Goal: Task Accomplishment & Management: Use online tool/utility

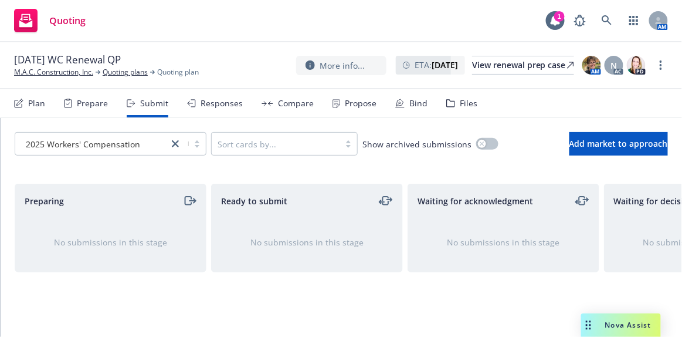
scroll to position [53, 0]
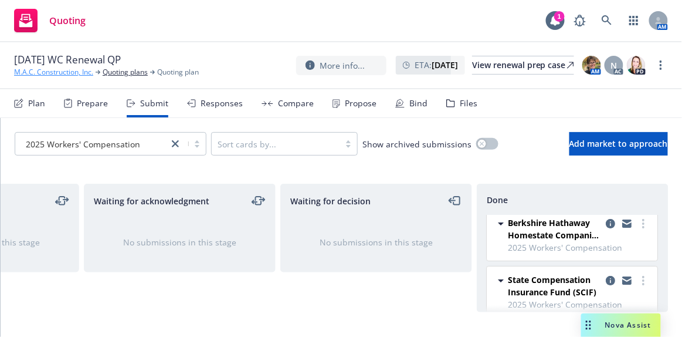
click at [38, 72] on link "M.A.C. Construction, Inc." at bounding box center [53, 72] width 79 height 11
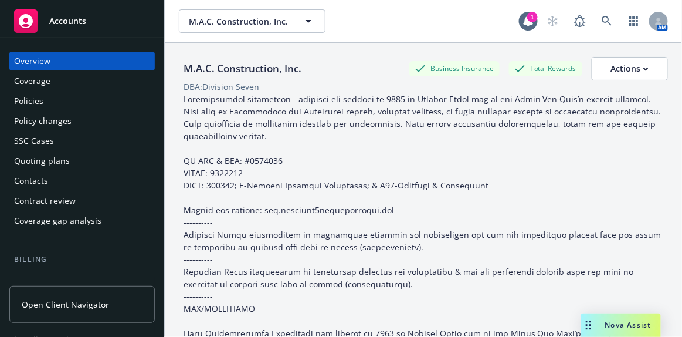
click at [66, 22] on span "Accounts" at bounding box center [67, 20] width 37 height 9
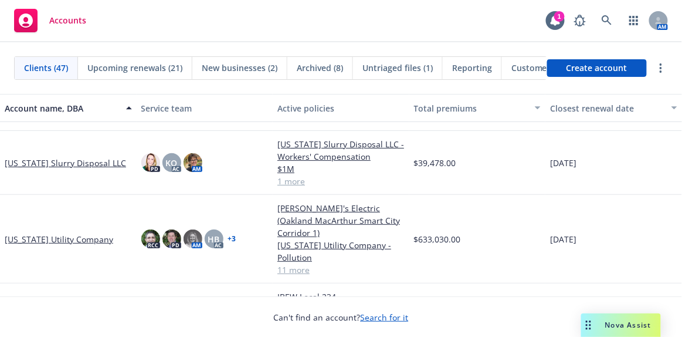
scroll to position [320, 0]
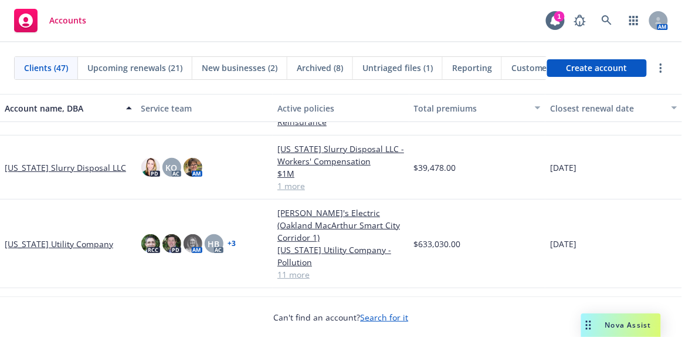
click at [63, 242] on link "[US_STATE] Utility Company" at bounding box center [59, 244] width 109 height 12
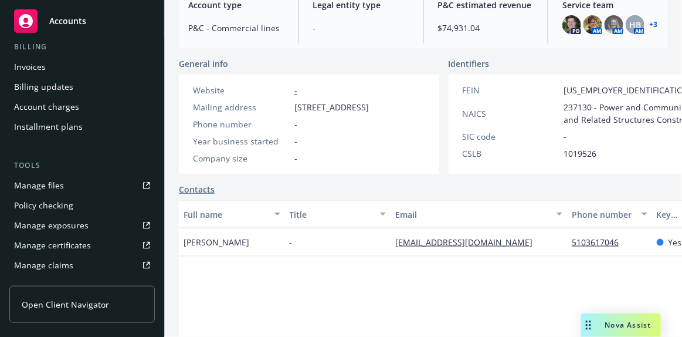
scroll to position [213, 0]
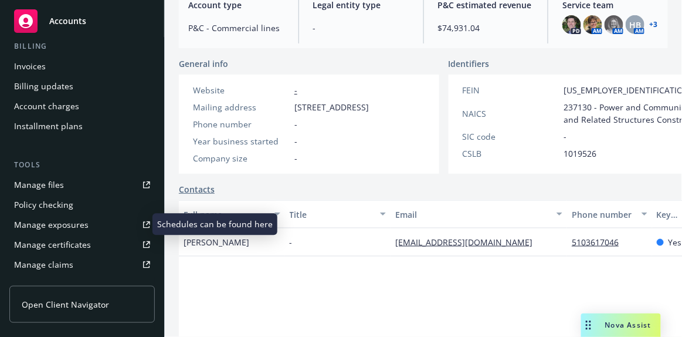
click at [56, 224] on div "Manage exposures" at bounding box center [51, 224] width 75 height 19
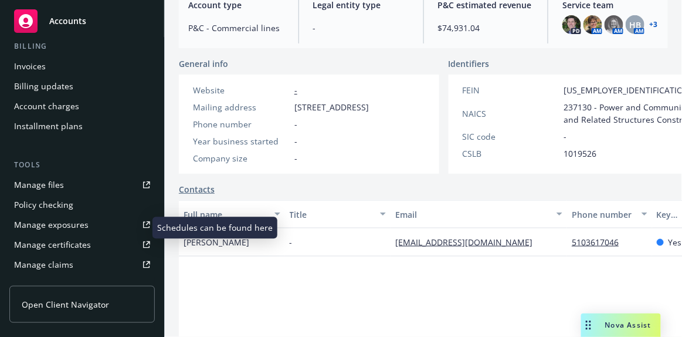
scroll to position [0, 0]
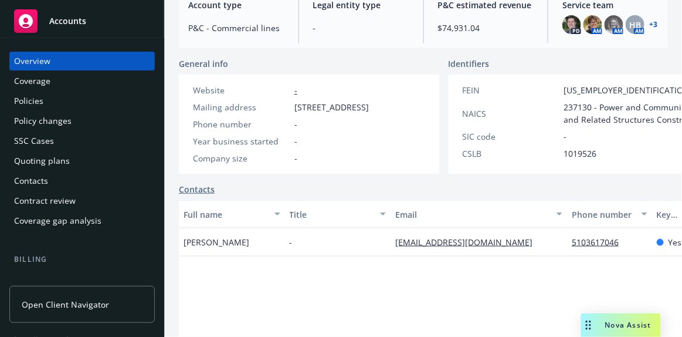
click at [52, 161] on div "Quoting plans" at bounding box center [42, 160] width 56 height 19
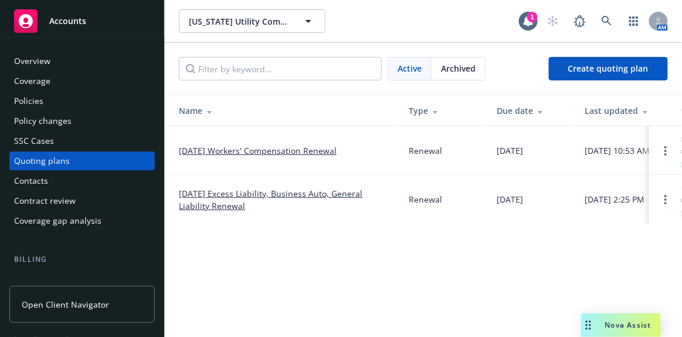
click at [463, 76] on div "Archived" at bounding box center [458, 68] width 53 height 22
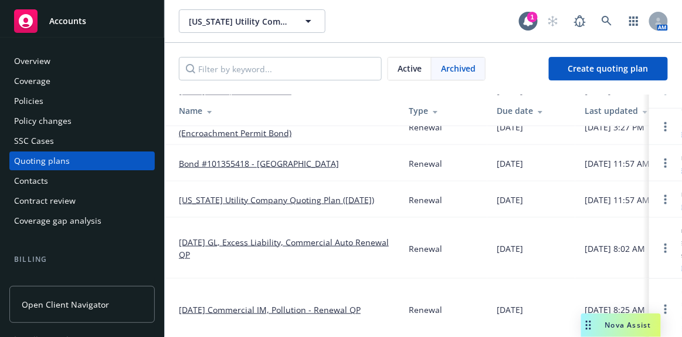
scroll to position [320, 0]
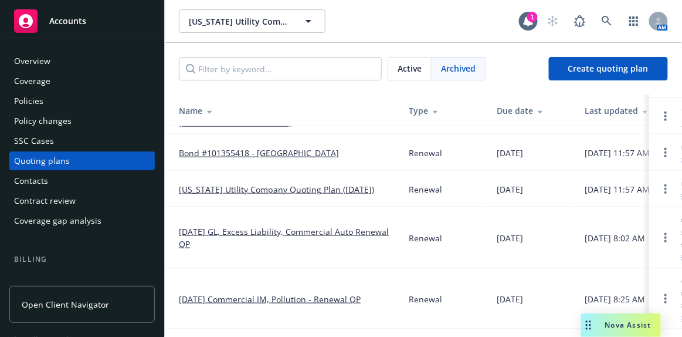
click at [279, 231] on link "[DATE] GL, Excess Liability, Commercial Auto Renewal QP" at bounding box center [284, 237] width 211 height 25
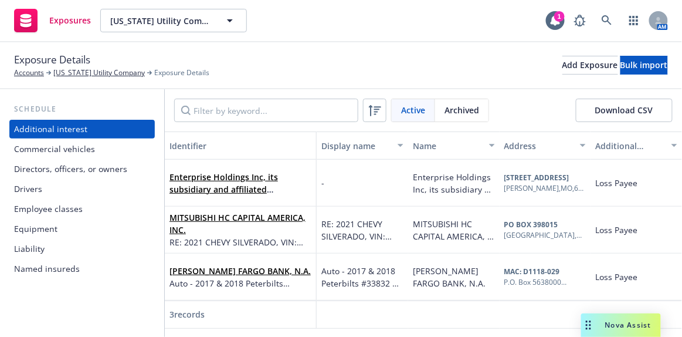
click at [59, 151] on div "Commercial vehicles" at bounding box center [54, 149] width 81 height 19
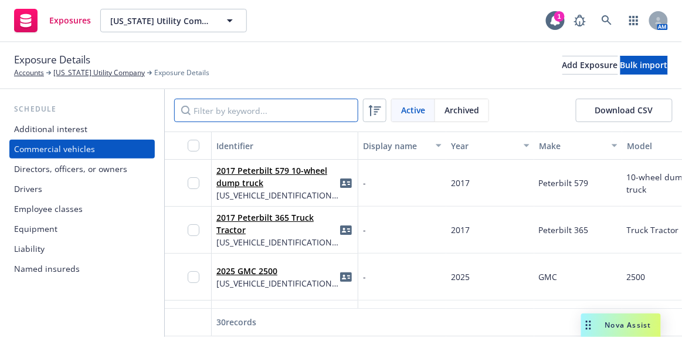
click at [257, 111] on input "Filter by keyword..." at bounding box center [266, 110] width 184 height 23
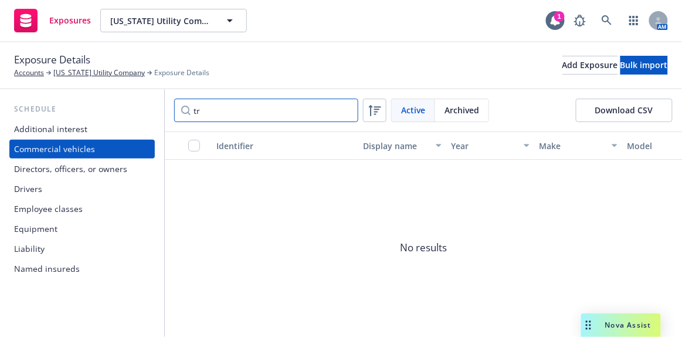
type input "t"
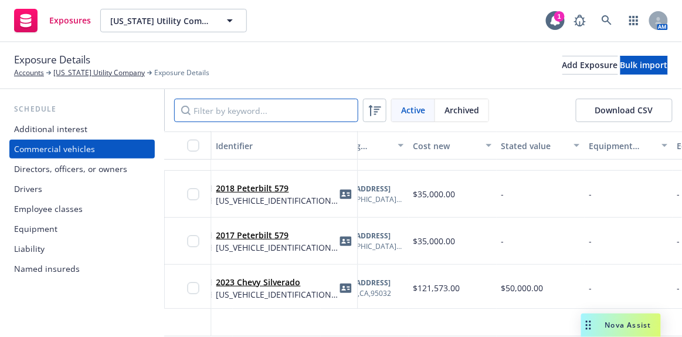
scroll to position [160, 565]
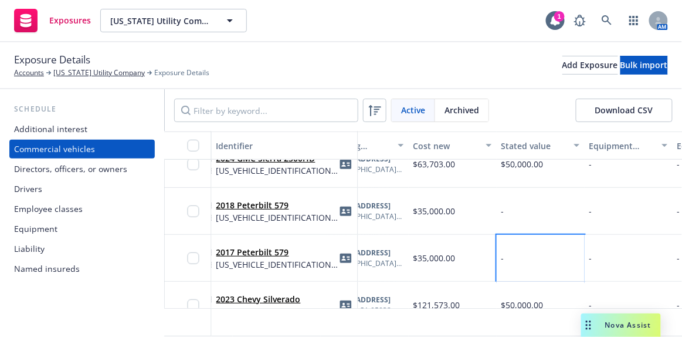
click at [548, 256] on div "-" at bounding box center [541, 258] width 88 height 47
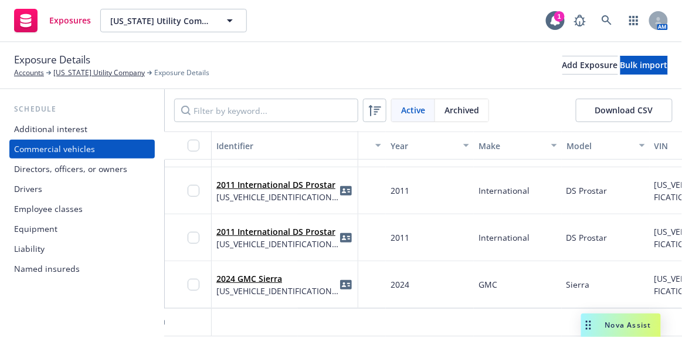
scroll to position [1267, 0]
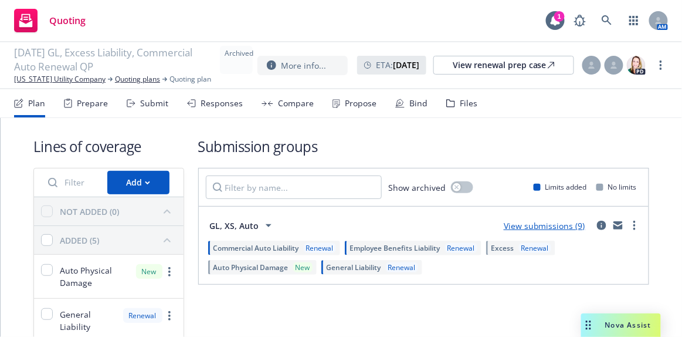
click at [531, 221] on link "View submissions (9)" at bounding box center [545, 225] width 82 height 11
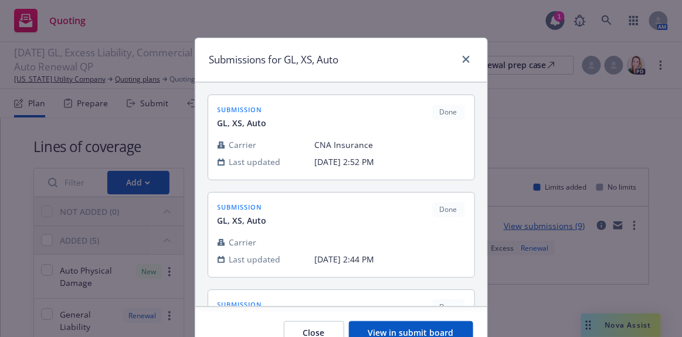
click at [406, 332] on button "View in submit board" at bounding box center [411, 332] width 124 height 23
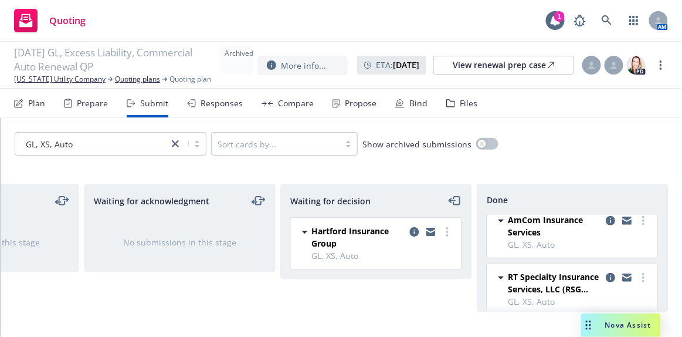
scroll to position [314, 0]
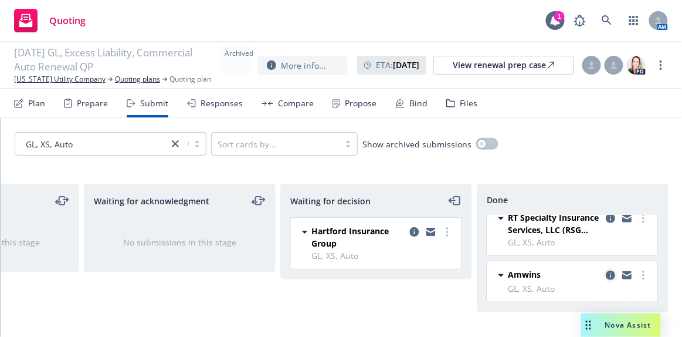
click at [607, 270] on icon "copy logging email" at bounding box center [611, 274] width 9 height 9
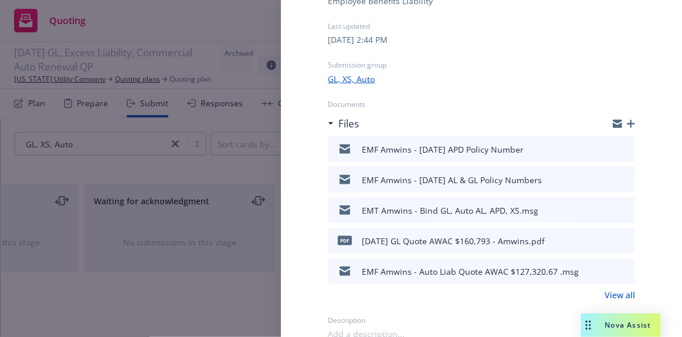
scroll to position [175, 0]
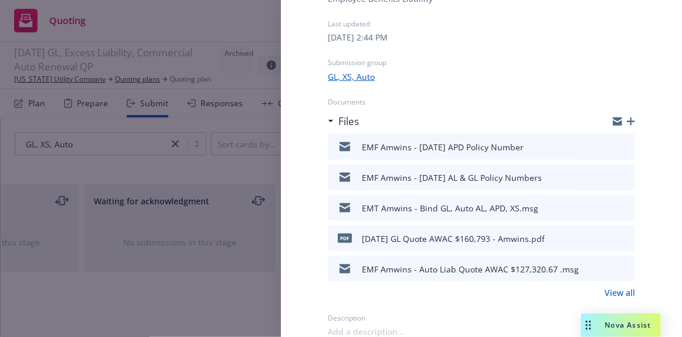
click at [605, 289] on link "View all" at bounding box center [620, 292] width 31 height 12
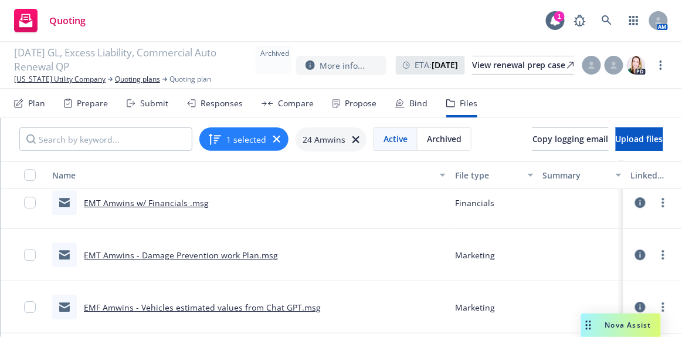
scroll to position [853, 0]
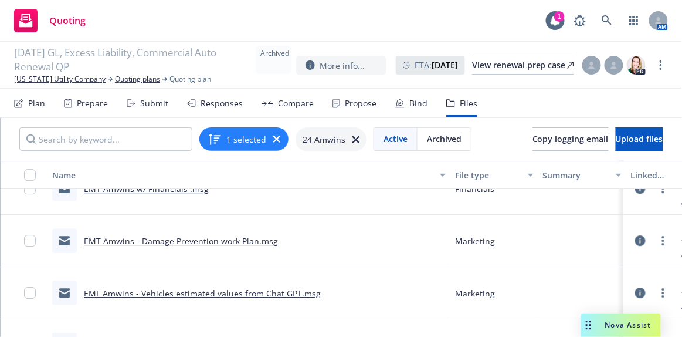
click at [255, 291] on link "EMF Amwins - Vehicles estimated values from Chat GPT.msg" at bounding box center [202, 292] width 237 height 11
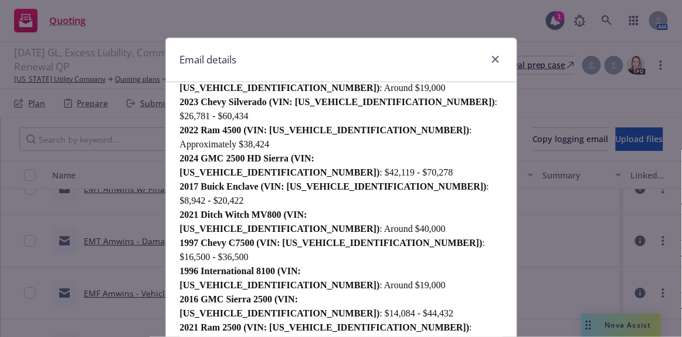
scroll to position [0, 0]
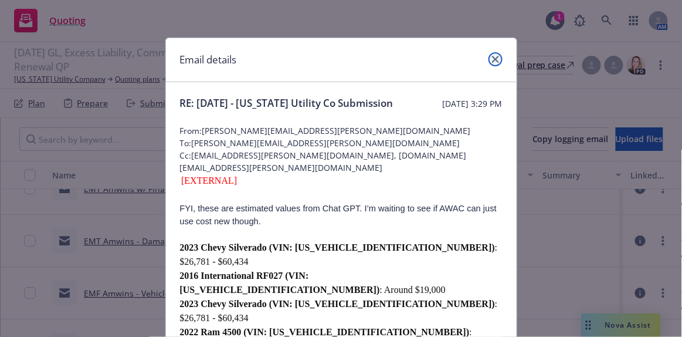
click at [492, 60] on icon "close" at bounding box center [495, 59] width 7 height 7
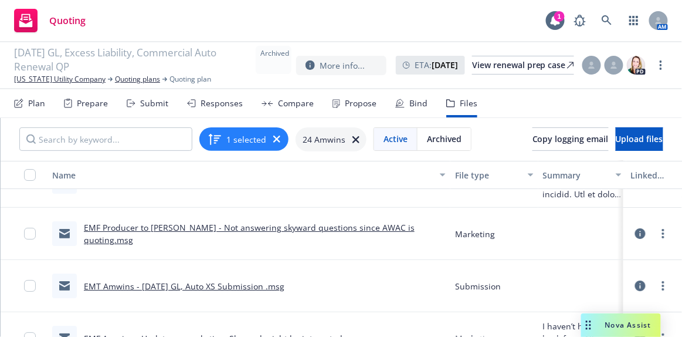
scroll to position [1120, 0]
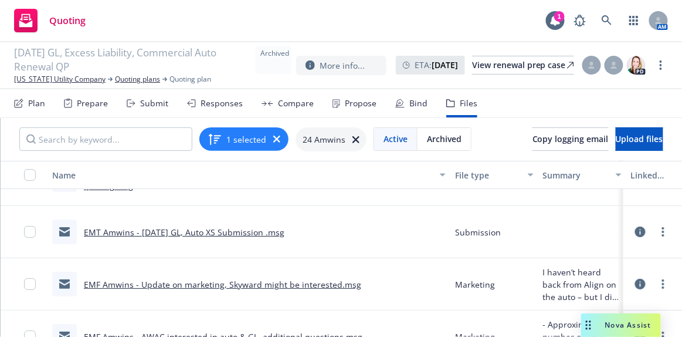
click at [235, 231] on link "EMT Amwins - [DATE] GL, Auto XS Submission .msg" at bounding box center [184, 231] width 201 height 11
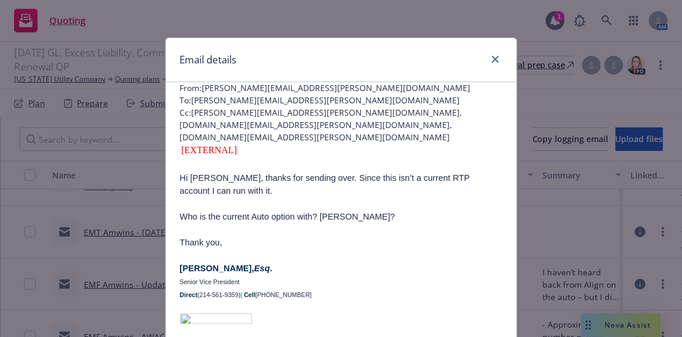
scroll to position [53, 0]
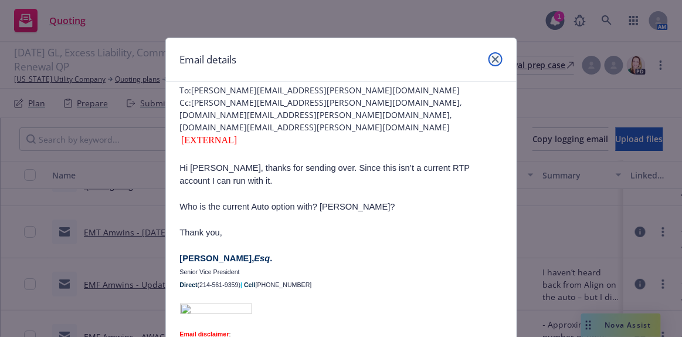
click at [492, 62] on icon "close" at bounding box center [495, 59] width 7 height 7
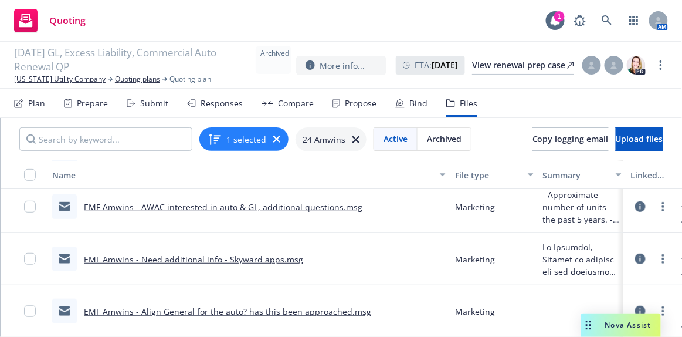
scroll to position [8, 0]
click at [226, 253] on link "EMF Amwins - Need additional info - Skyward apps.msg" at bounding box center [193, 258] width 219 height 11
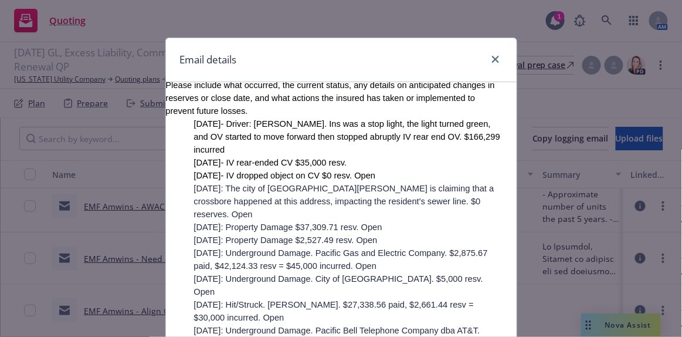
scroll to position [53, 0]
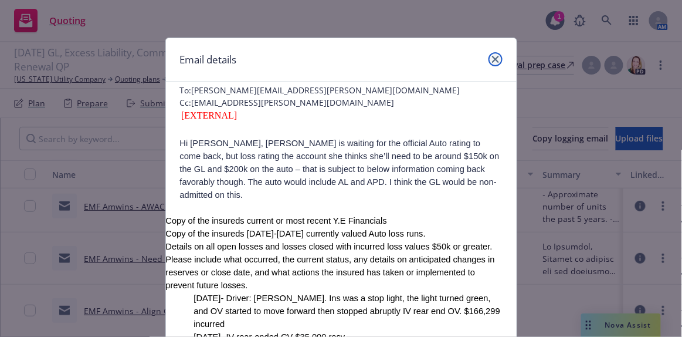
click at [492, 58] on icon "close" at bounding box center [495, 59] width 7 height 7
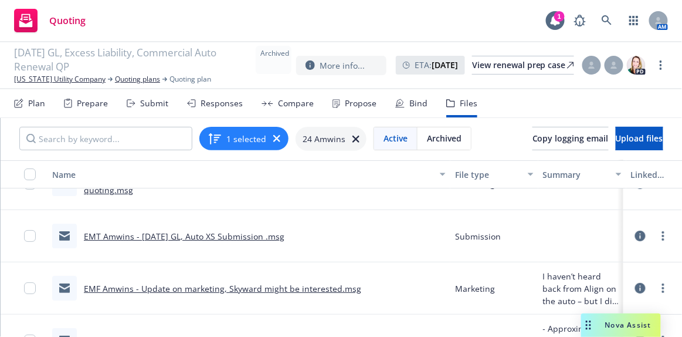
scroll to position [1095, 0]
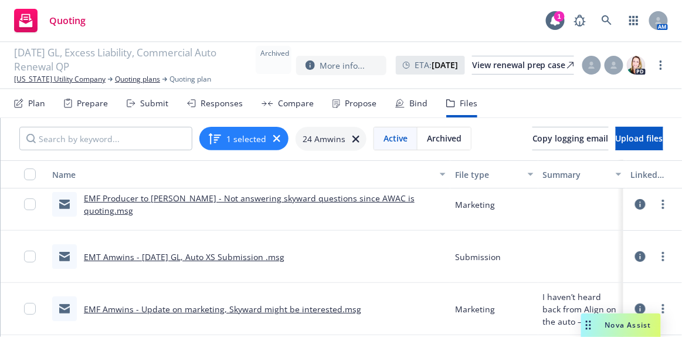
click at [230, 303] on link "EMF Amwins - Update on marketing, Skyward might be interested.msg" at bounding box center [222, 308] width 277 height 11
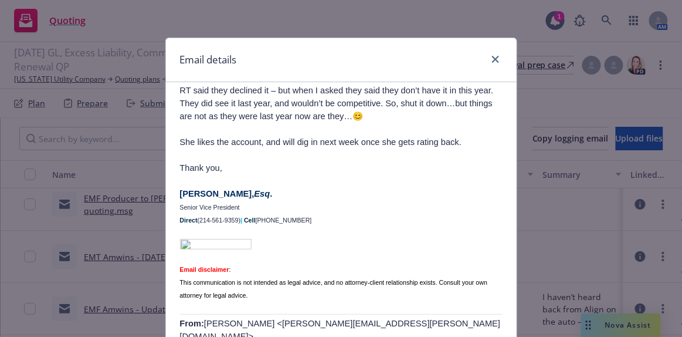
scroll to position [0, 0]
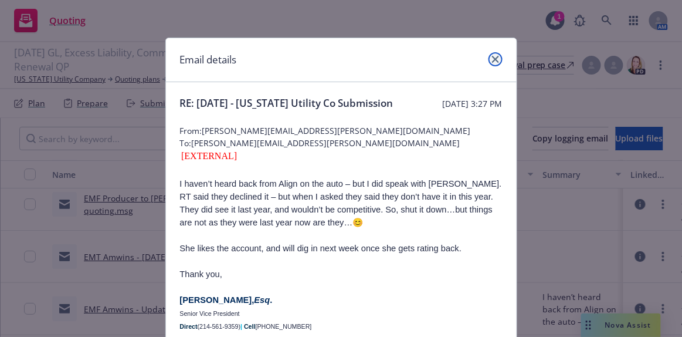
click at [493, 59] on icon "close" at bounding box center [495, 59] width 7 height 7
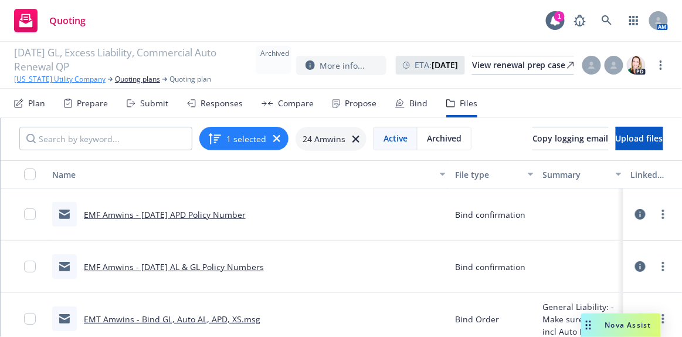
click at [44, 76] on link "[US_STATE] Utility Company" at bounding box center [60, 79] width 92 height 11
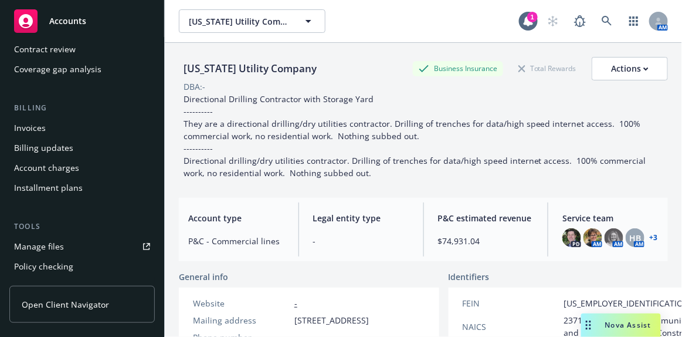
scroll to position [160, 0]
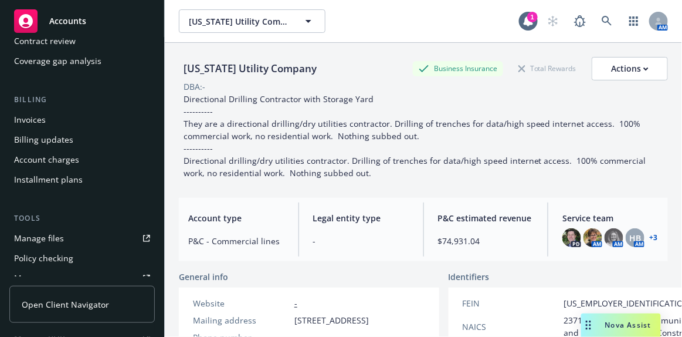
click at [63, 235] on link "Manage files" at bounding box center [81, 238] width 145 height 19
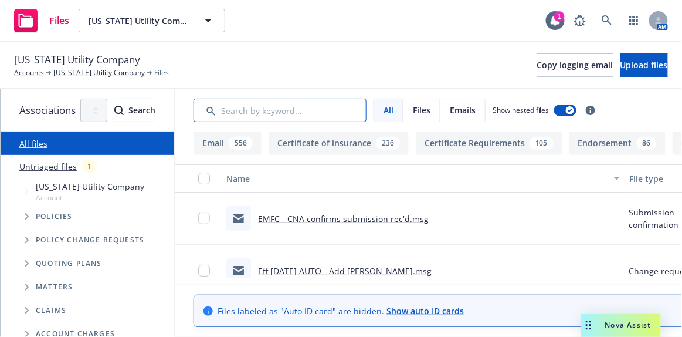
click at [261, 112] on input "Search by keyword..." at bounding box center [280, 110] width 173 height 23
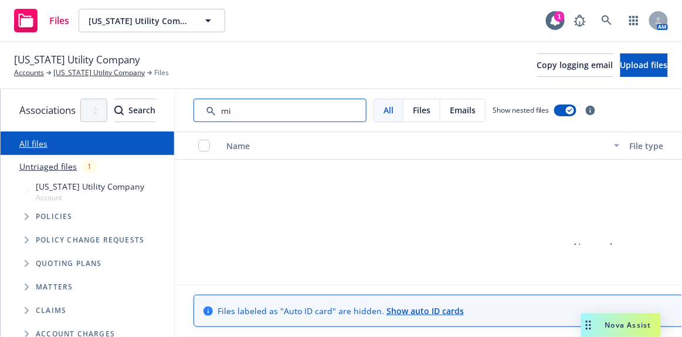
type input "m"
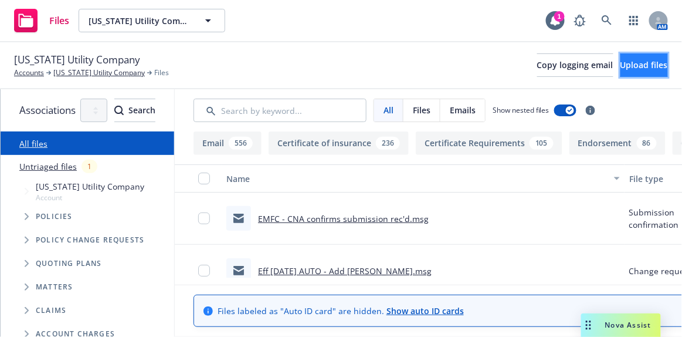
click at [630, 68] on span "Upload files" at bounding box center [645, 64] width 48 height 11
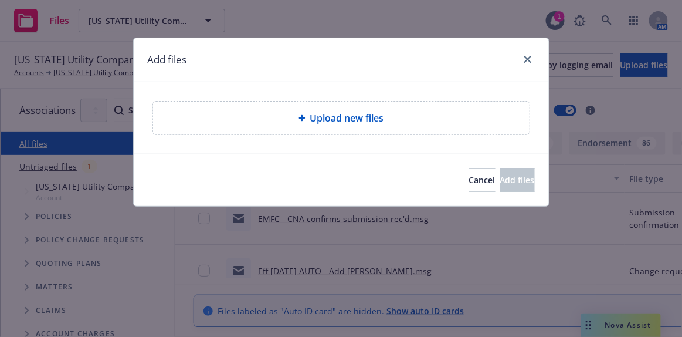
click at [299, 123] on div "Upload new files" at bounding box center [341, 118] width 358 height 14
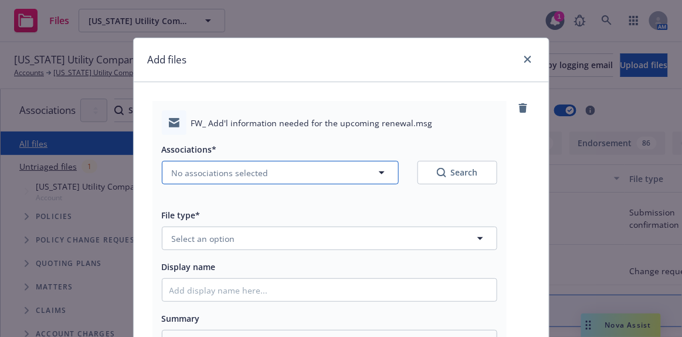
click at [258, 174] on span "No associations selected" at bounding box center [220, 173] width 97 height 12
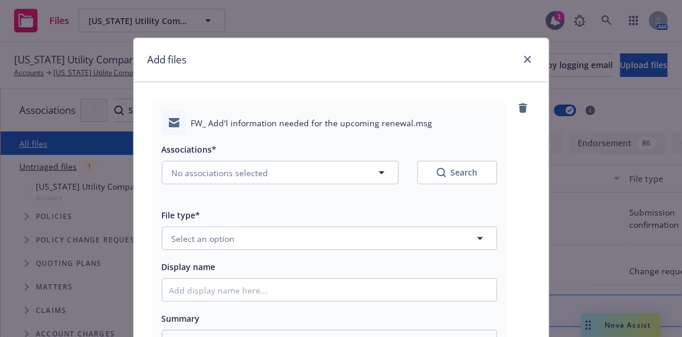
type textarea "x"
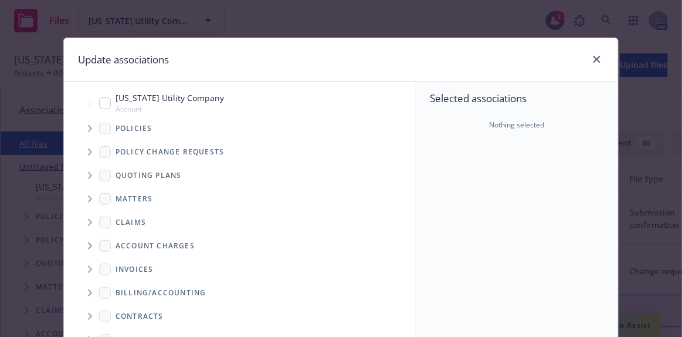
click at [87, 181] on span "Tree Example" at bounding box center [89, 175] width 19 height 19
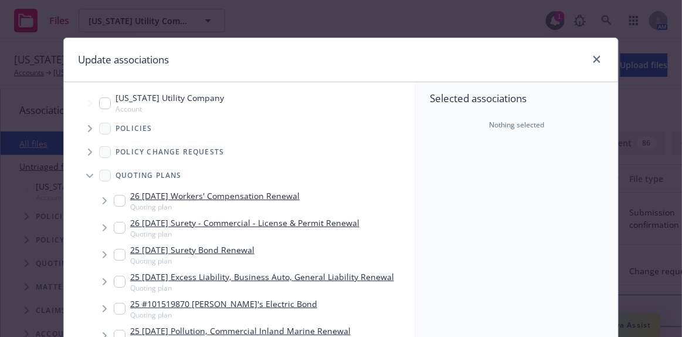
click at [274, 275] on link "25 11/13/25 Excess Liability, Business Auto, General Liability Renewal" at bounding box center [262, 276] width 264 height 12
checkbox input "true"
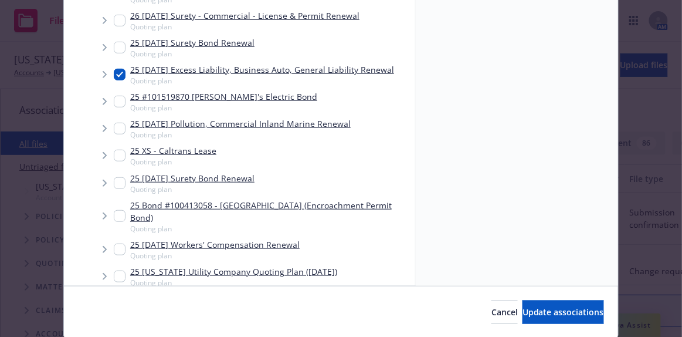
scroll to position [213, 0]
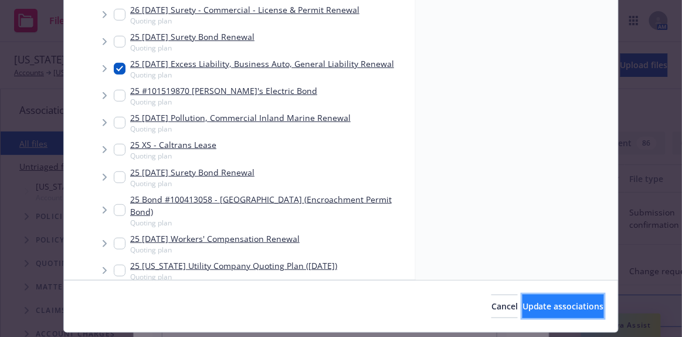
click at [523, 309] on span "Update associations" at bounding box center [564, 305] width 82 height 11
type textarea "x"
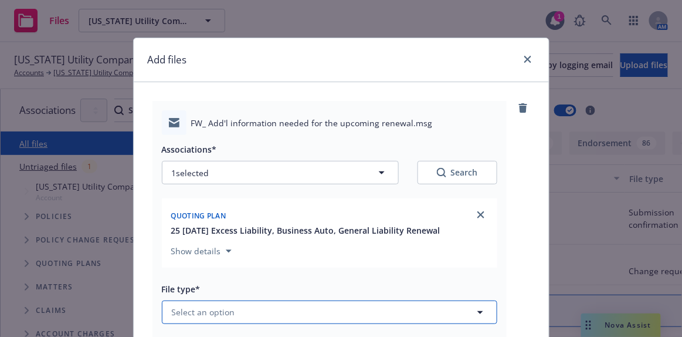
click at [258, 317] on button "Select an option" at bounding box center [330, 311] width 336 height 23
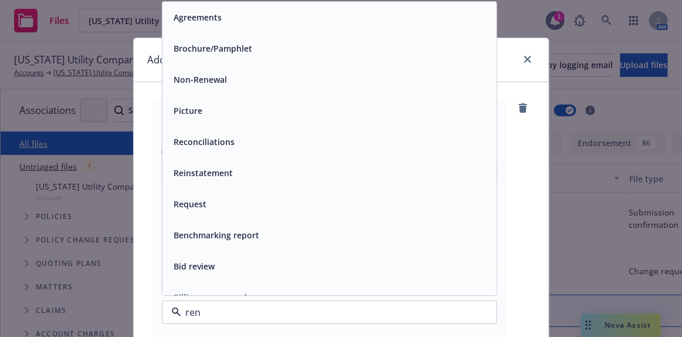
type input "rene"
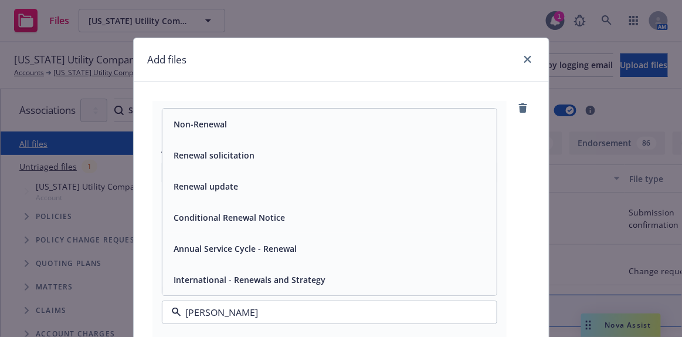
click at [213, 165] on div "Renewal solicitation" at bounding box center [329, 155] width 334 height 31
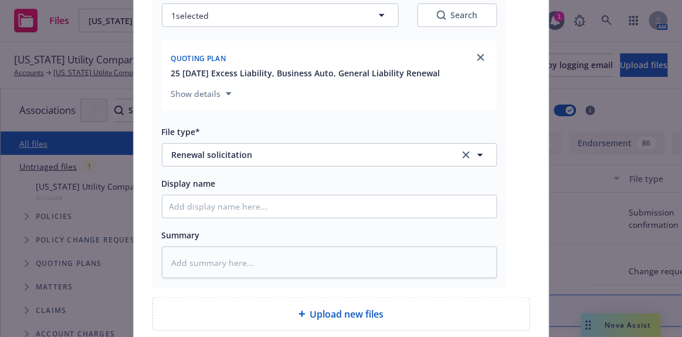
scroll to position [160, 0]
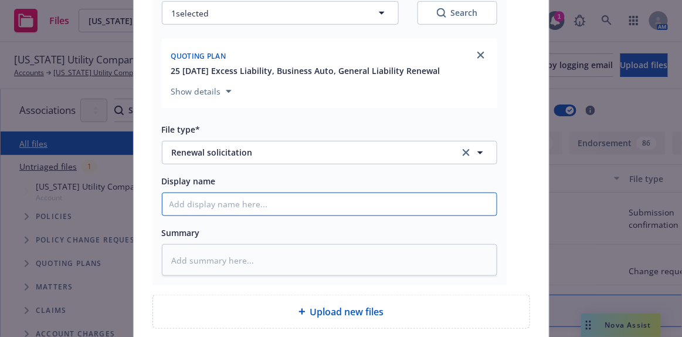
click at [205, 204] on input "Display name" at bounding box center [329, 204] width 334 height 22
type textarea "x"
type input "E"
type textarea "x"
type input "EM"
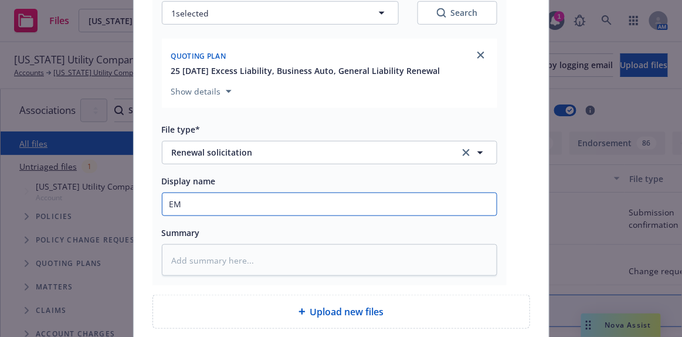
type textarea "x"
type input "EMF"
type textarea "x"
type input "EMFI"
type textarea "x"
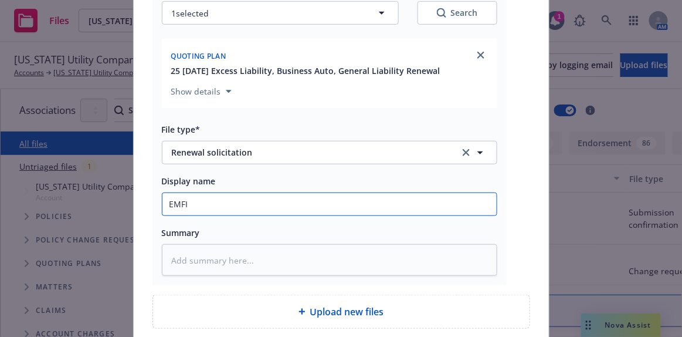
type input "EMFI"
type textarea "x"
type input "EMFI -"
type textarea "x"
type input "EMFI -"
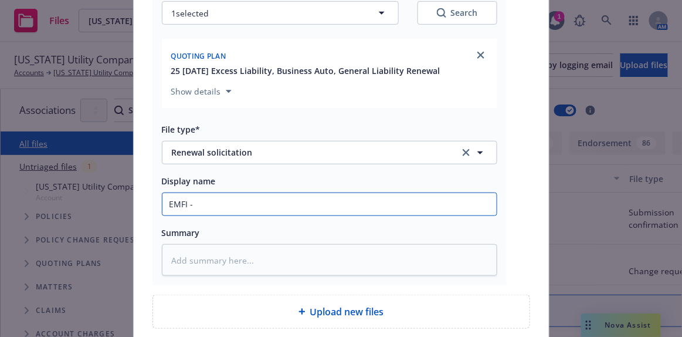
type textarea "x"
type input "EMFI - A"
type textarea "x"
type input "EMFI - An"
type textarea "x"
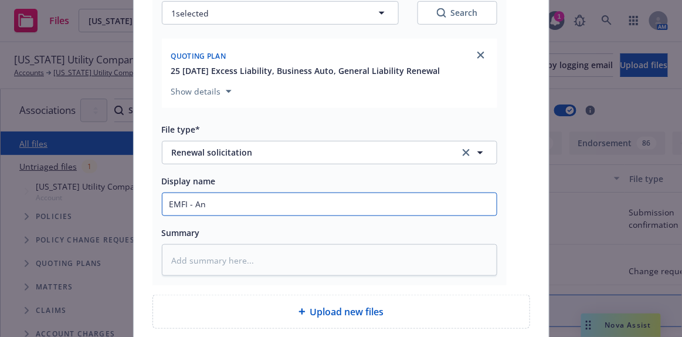
type input "EMFI - And"
type textarea "x"
type input "EMFI - Andr"
type textarea "x"
type input "EMFI - Andre"
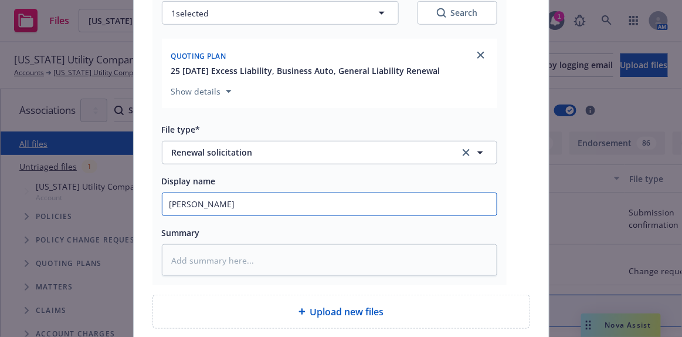
type textarea "x"
type input "EMFI - Andrea"
type textarea "x"
type input "EMFI - Andrea p"
type textarea "x"
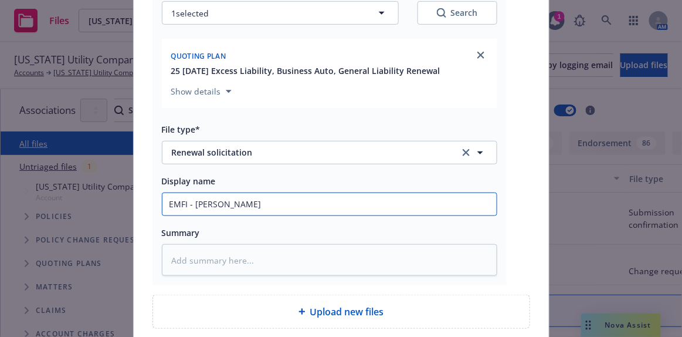
type input "EMFI - Andrea pro"
type textarea "x"
type input "EMFI - Andrea prov"
type textarea "x"
type input "EMFI - Andrea provi"
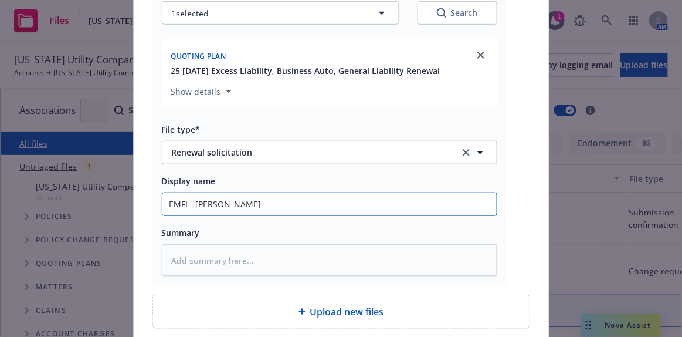
type textarea "x"
type input "EMFI - Andrea provid"
type textarea "x"
type input "EMFI - Andrea provide"
type textarea "x"
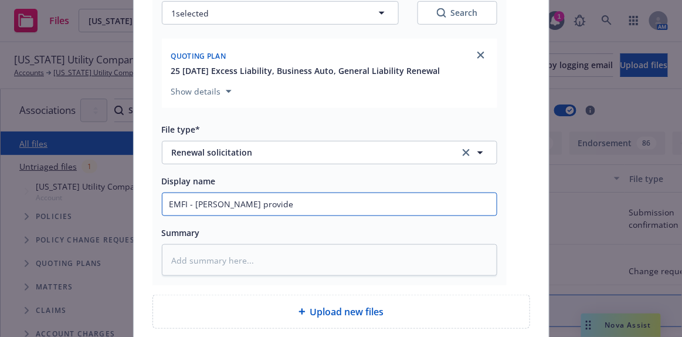
type input "EMFI - Andrea provides"
type textarea "x"
type input "EMFI - Andrea provides"
type textarea "x"
type input "EMFI - Andrea provides e"
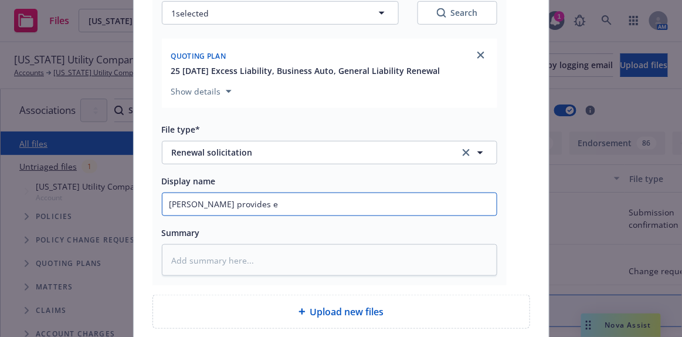
type textarea "x"
type input "EMFI - Andrea provides est"
type textarea "x"
type input "EMFI - Andrea provides est"
type textarea "x"
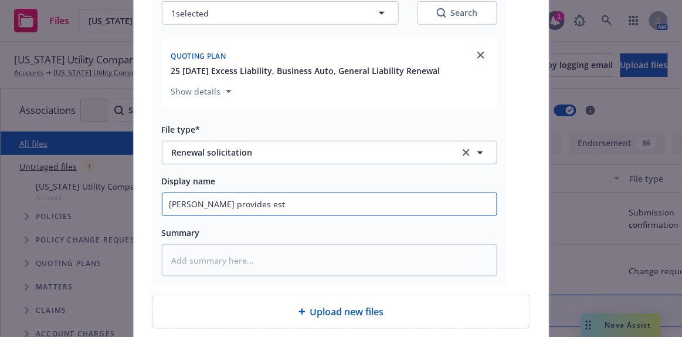
type input "EMFI - Andrea provides est r"
type textarea "x"
type input "EMFI - Andrea provides est re"
type textarea "x"
type input "EMFI - Andrea provides est rev"
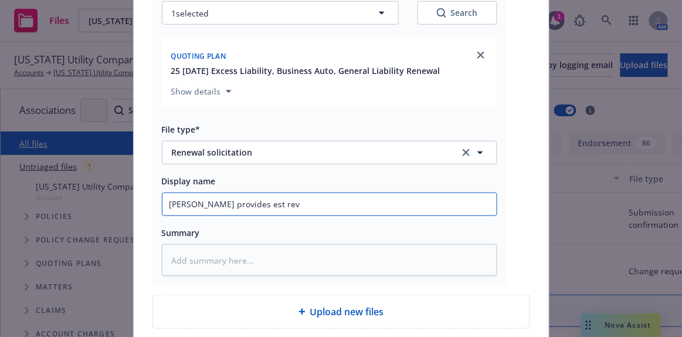
type textarea "x"
type input "EMFI - Andrea provides est reve"
type textarea "x"
type input "EMFI - Andrea provides est reven"
type textarea "x"
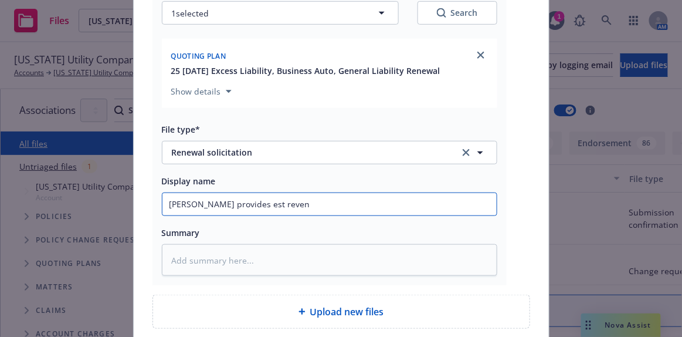
type input "EMFI - Andrea provides est revenu"
type textarea "x"
type input "EMFI - Andrea provides est revenue"
type textarea "x"
type input "EMFI - Andrea provides est revenue"
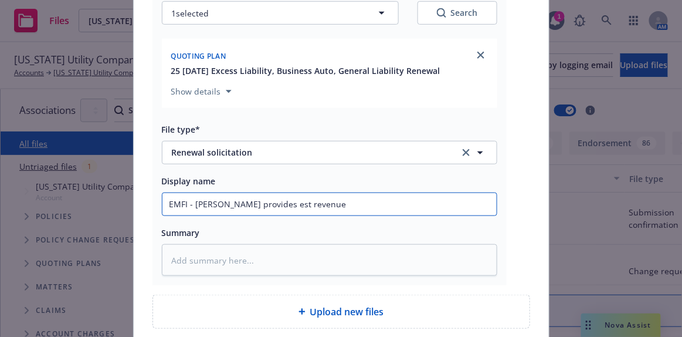
type textarea "x"
type input "EMFI - Andrea provides est revenue fo"
type textarea "x"
type input "EMFI - Andrea provides est revenue for"
type textarea "x"
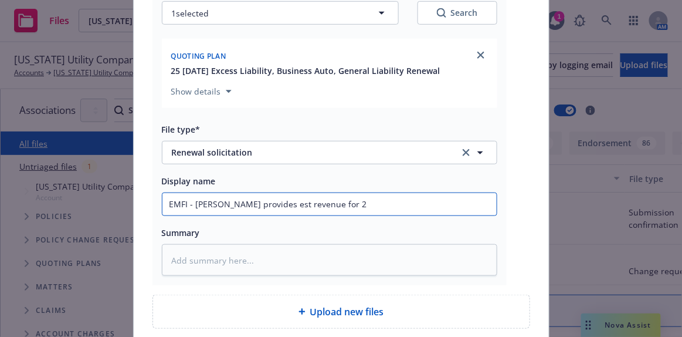
type input "EMFI - Andrea provides est revenue for 20"
type textarea "x"
type input "EMFI - Andrea provides est revenue for 202"
type textarea "x"
type input "EMFI - Andrea provides est revenue for 2025"
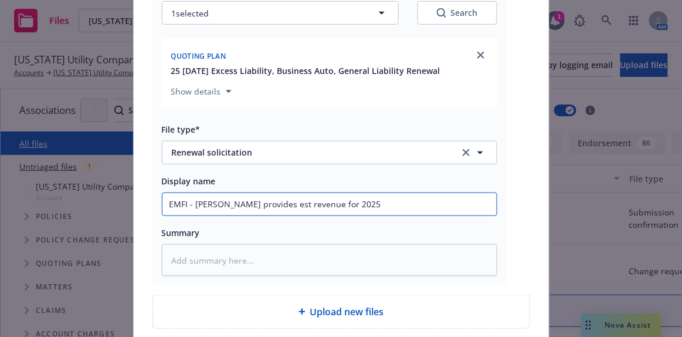
type textarea "x"
type input "EMFI - Andrea provides est revenue for 2025"
type textarea "x"
type input "EMFI - Andrea provides est revenue for 2025 $"
type textarea "x"
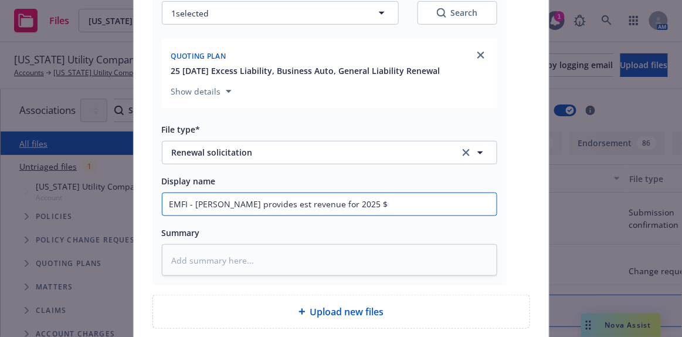
type input "EMFI - Andrea provides est revenue for 2025 $7"
type textarea "x"
type input "EMFI - Andrea provides est revenue for 2025 $7M"
click at [334, 201] on input "EMFI - Andrea provides est revenue for 2025 $7M" at bounding box center [329, 204] width 334 height 22
type textarea "x"
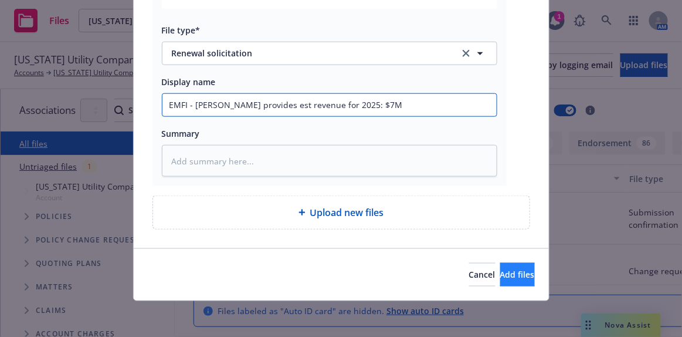
type input "EMFI - Andrea provides est revenue for 2025: $7M"
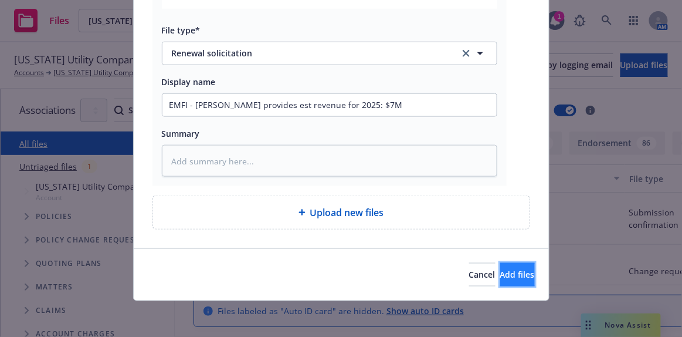
click at [500, 279] on button "Add files" at bounding box center [517, 274] width 35 height 23
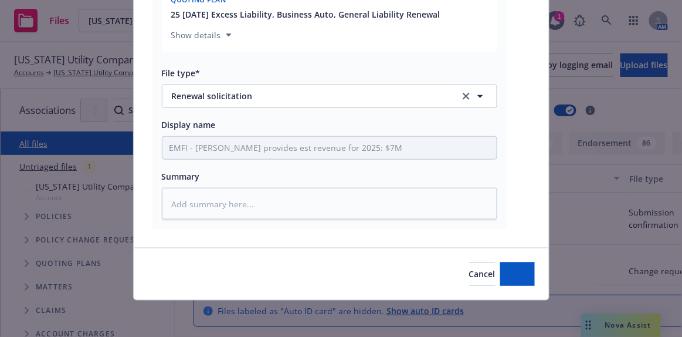
type textarea "x"
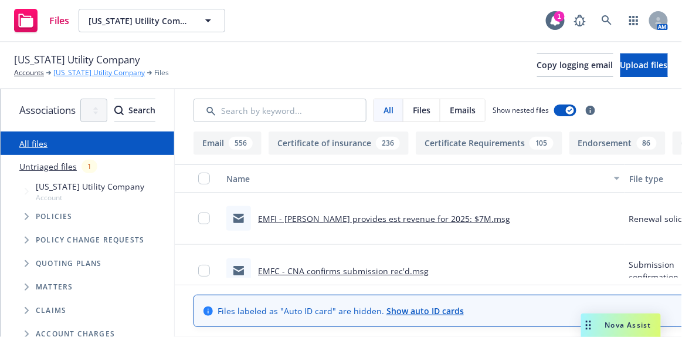
click at [76, 71] on link "California Utility Company" at bounding box center [99, 72] width 92 height 11
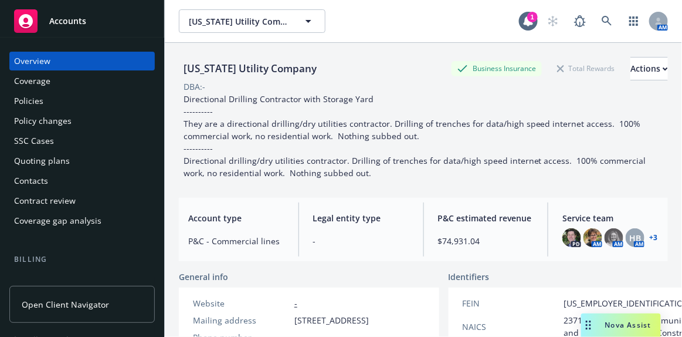
click at [53, 161] on div "Quoting plans" at bounding box center [42, 160] width 56 height 19
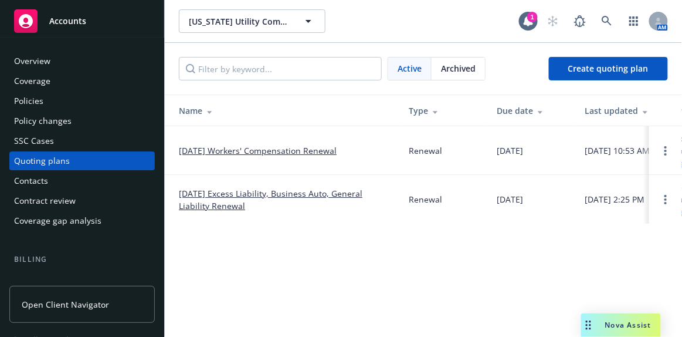
click at [240, 189] on link "[DATE] Excess Liability, Business Auto, General Liability Renewal" at bounding box center [284, 199] width 211 height 25
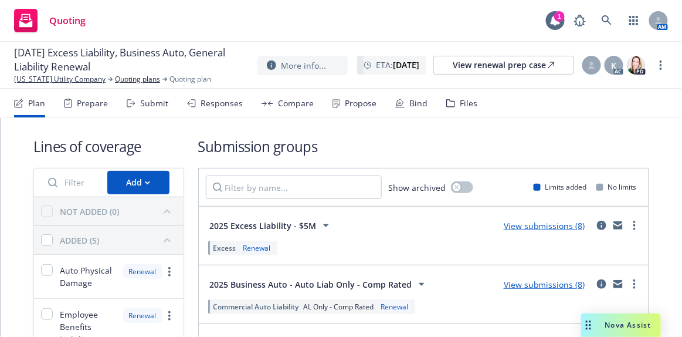
scroll to position [53, 0]
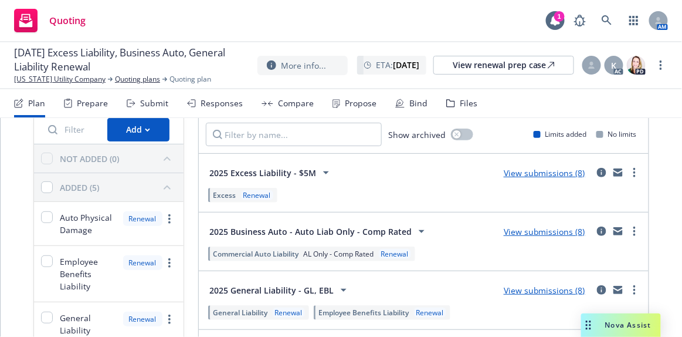
click at [532, 172] on link "View submissions (8)" at bounding box center [545, 172] width 82 height 11
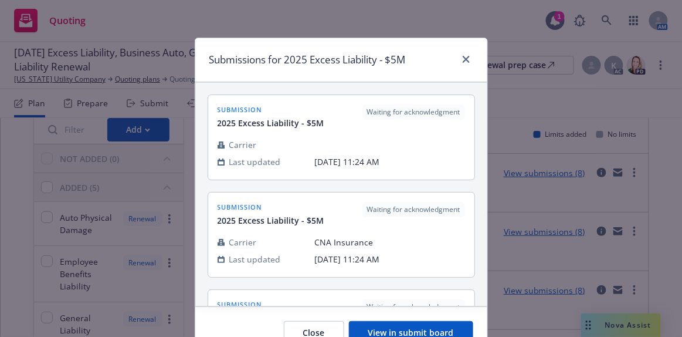
click at [428, 328] on button "View in submit board" at bounding box center [411, 332] width 124 height 23
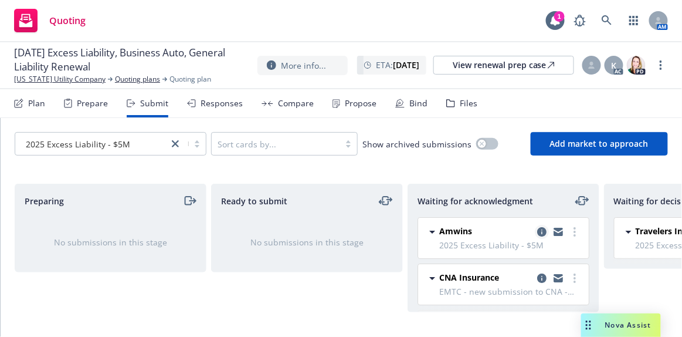
click at [537, 231] on icon "copy logging email" at bounding box center [541, 231] width 9 height 9
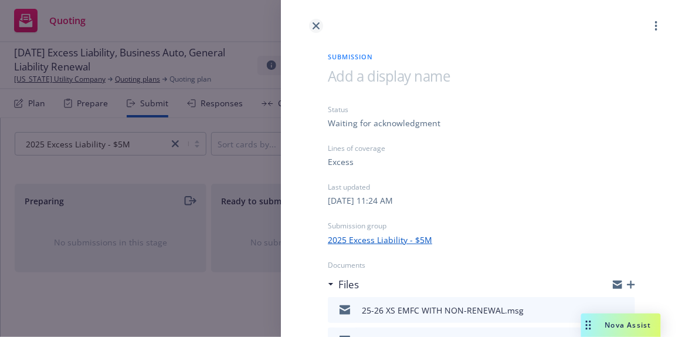
click at [316, 25] on icon "close" at bounding box center [316, 25] width 7 height 7
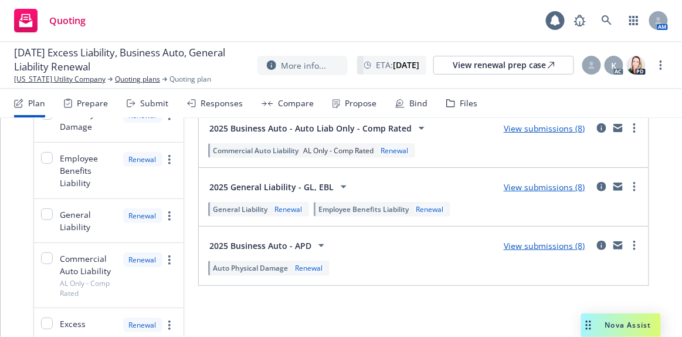
scroll to position [211, 0]
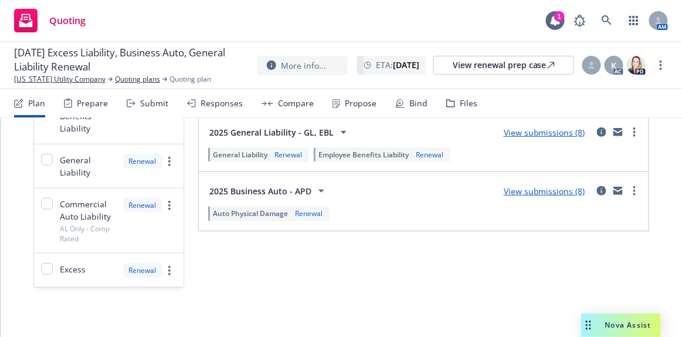
click at [536, 131] on link "View submissions (8)" at bounding box center [545, 132] width 82 height 11
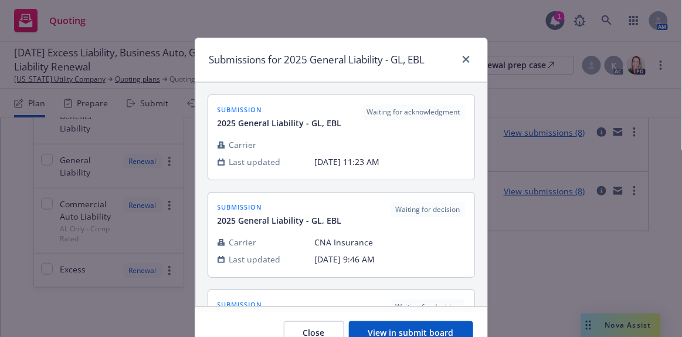
click at [445, 329] on button "View in submit board" at bounding box center [411, 332] width 124 height 23
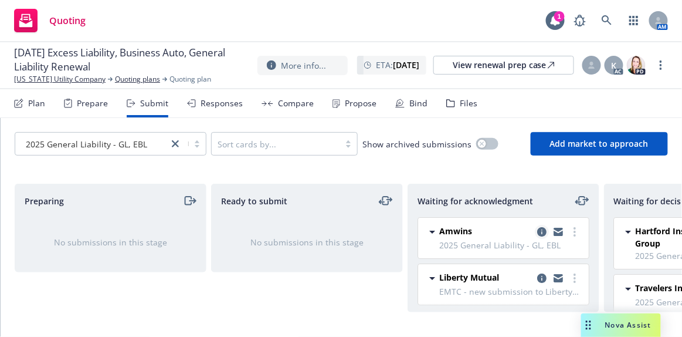
click at [537, 232] on icon "copy logging email" at bounding box center [541, 231] width 9 height 9
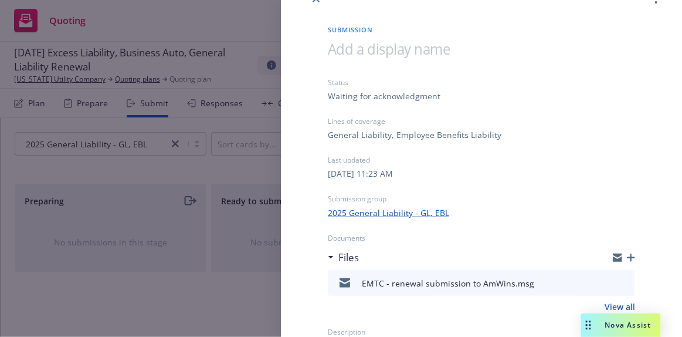
scroll to position [42, 0]
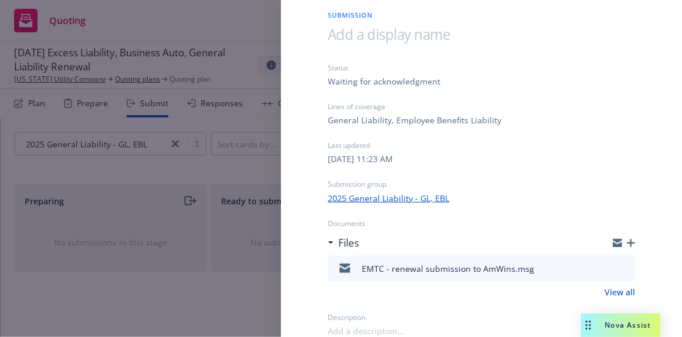
click at [627, 240] on icon "button" at bounding box center [631, 243] width 8 height 8
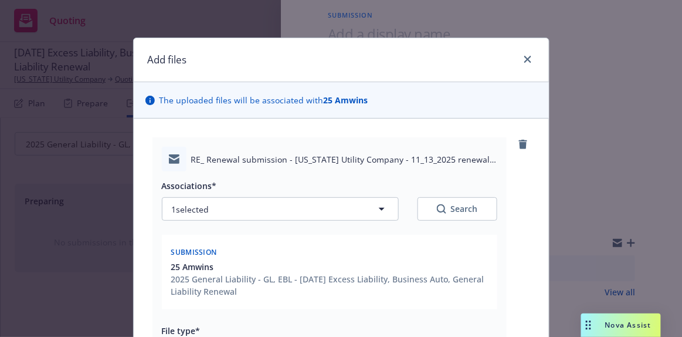
scroll to position [106, 0]
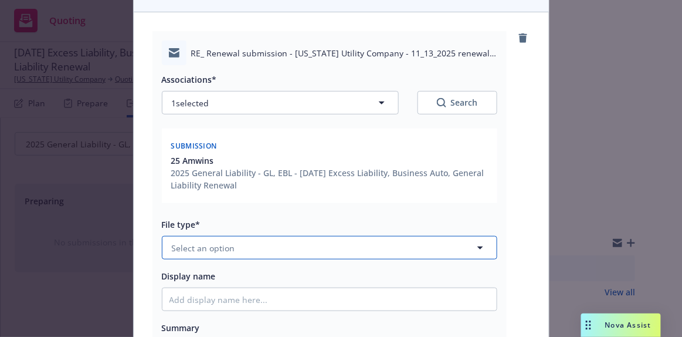
click at [230, 246] on button "Select an option" at bounding box center [330, 247] width 336 height 23
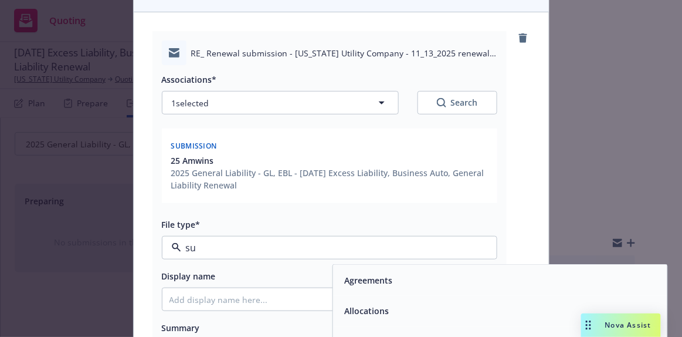
type input "sub"
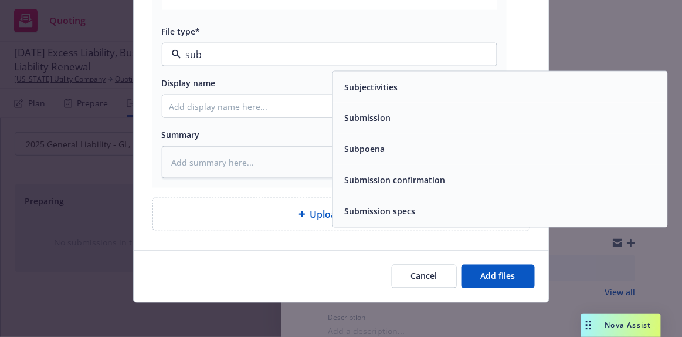
scroll to position [300, 0]
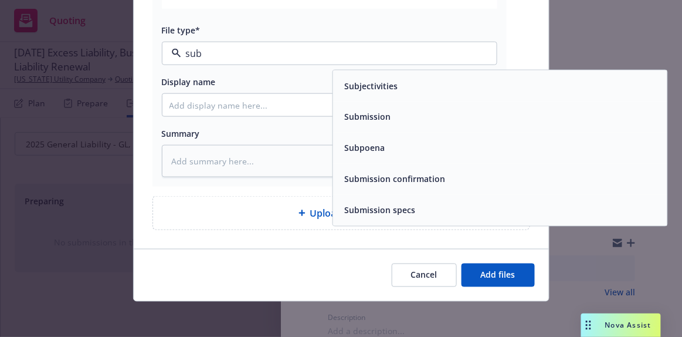
click at [398, 185] on div "Submission confirmation" at bounding box center [394, 179] width 108 height 17
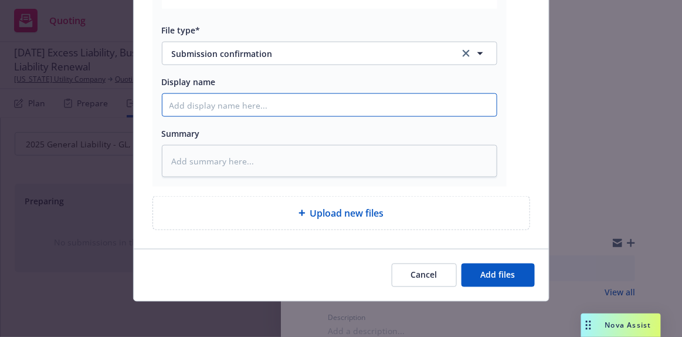
click at [209, 99] on input "Display name" at bounding box center [329, 105] width 334 height 22
type textarea "x"
type input "E"
type textarea "x"
type input "EM"
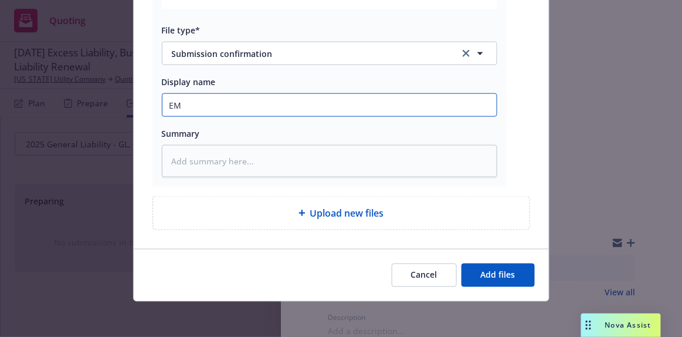
type textarea "x"
type input "EMT"
type textarea "x"
type input "EMTC"
type textarea "x"
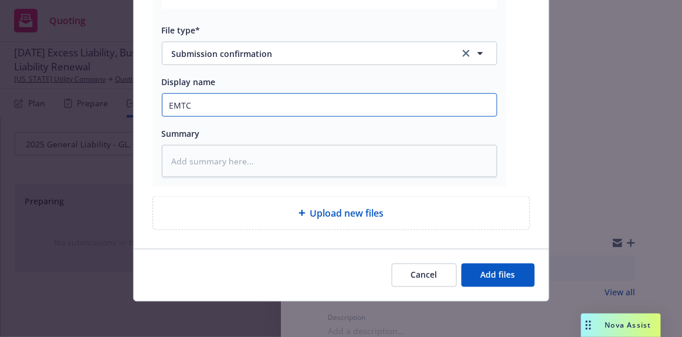
type input "EMTC"
type textarea "x"
type input "EMTC -"
type textarea "x"
type input "EMTC --"
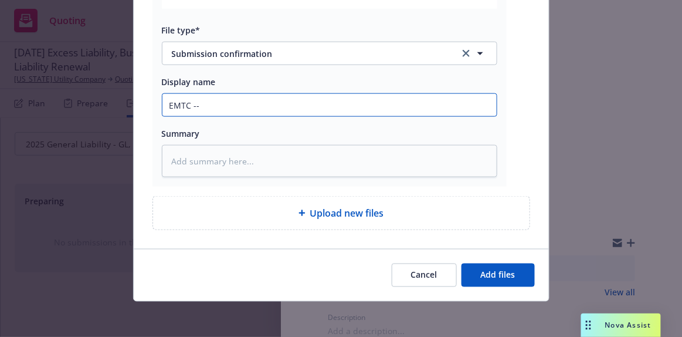
type textarea "x"
type input "EMTC -"
type textarea "x"
type input "EMTC -"
type textarea "x"
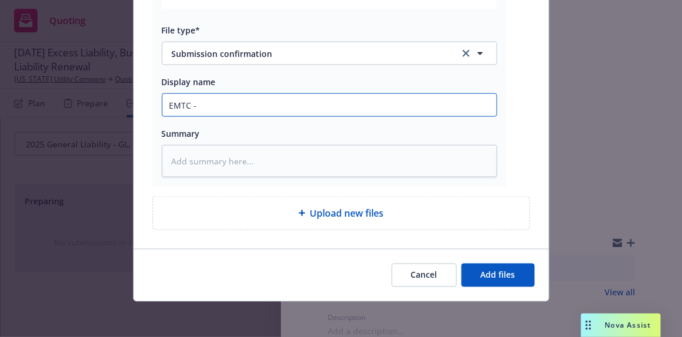
type input "EMTC - a"
type textarea "x"
type input "EMTC - ad"
type textarea "x"
type input "EMTC - add"
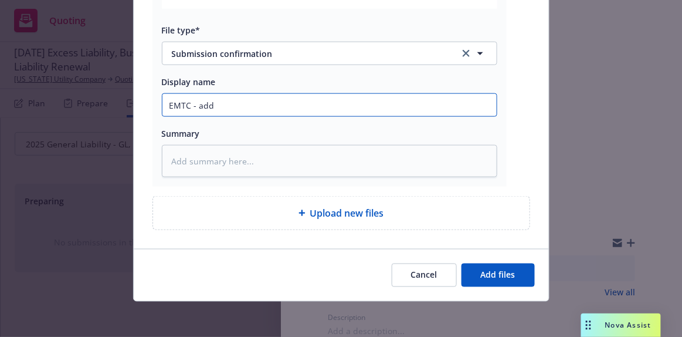
type textarea "x"
type input "EMTC - add'"
type textarea "x"
type input "EMTC - add'l"
type textarea "x"
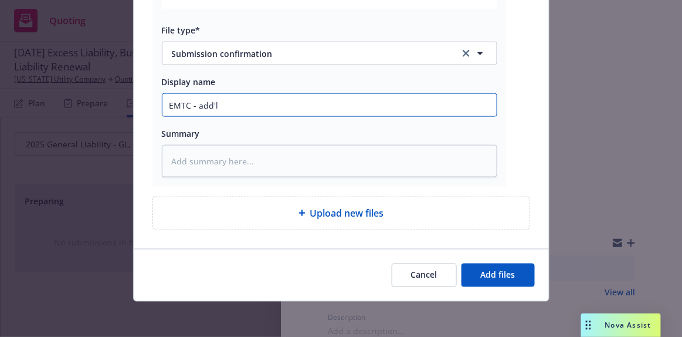
type input "EMTC - add'l"
type textarea "x"
type input "EMTC - add'l r"
type textarea "x"
type input "EMTC - add'l re"
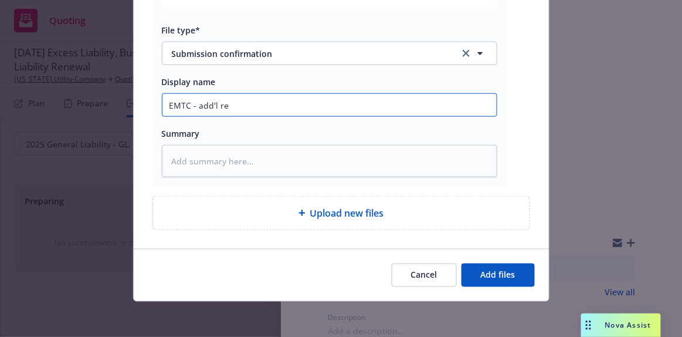
type textarea "x"
type input "EMTC - add'l req"
type textarea "x"
type input "EMTC - add'l requ"
type textarea "x"
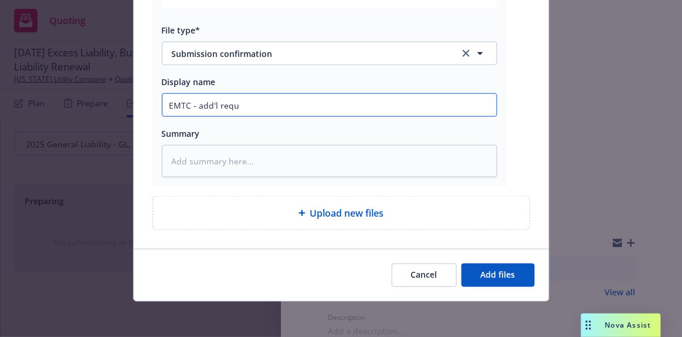
type input "EMTC - add'l reque"
type textarea "x"
type input "EMTC - add'l reques"
type textarea "x"
type input "EMTC - add'l request"
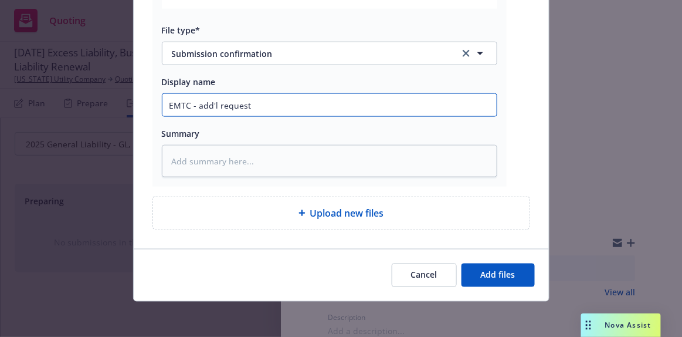
type textarea "x"
type input "EMTC - add'l requeste"
type textarea "x"
type input "EMTC - add'l requested"
type textarea "x"
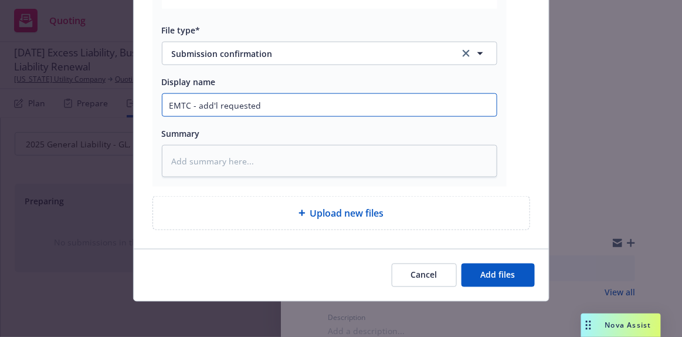
type input "EMTC - add'l requested i"
type textarea "x"
type input "EMTC - add'l requested in"
type textarea "x"
type input "EMTC - add'l requested inf"
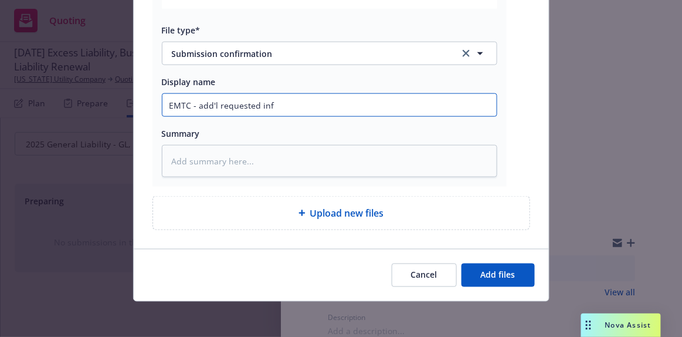
type textarea "x"
type input "EMTC - add'l requested info"
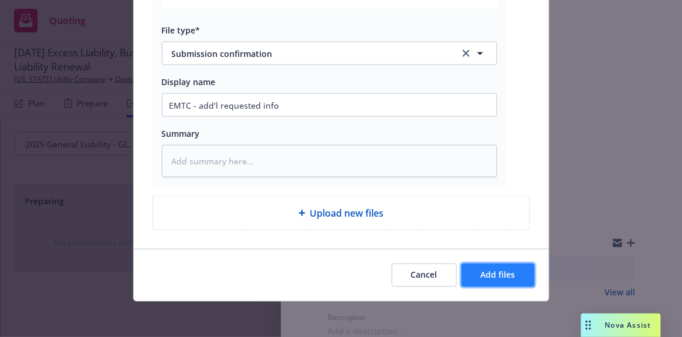
click at [508, 269] on span "Add files" at bounding box center [498, 274] width 35 height 11
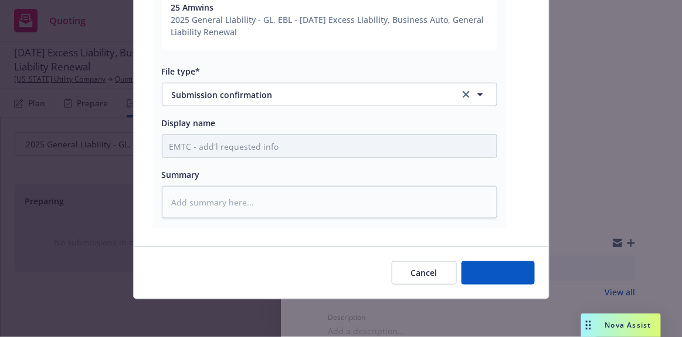
scroll to position [258, 0]
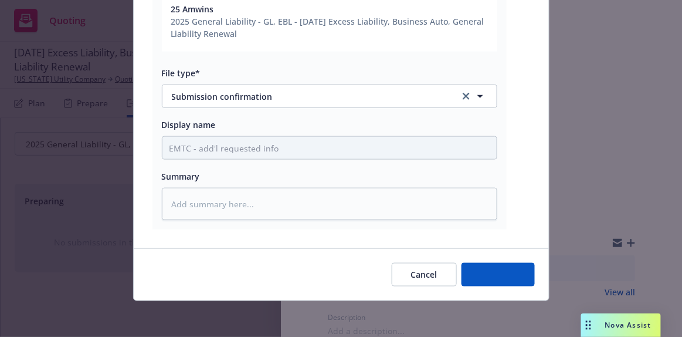
type textarea "x"
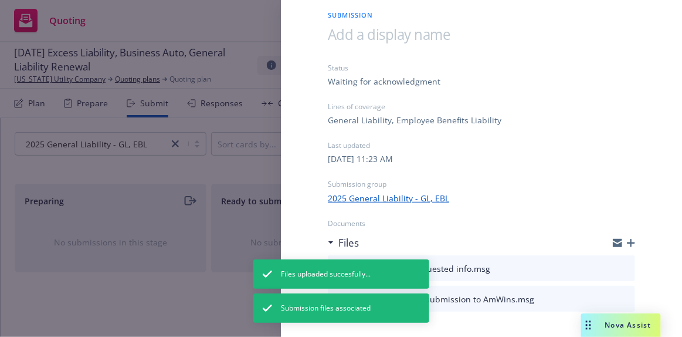
scroll to position [0, 0]
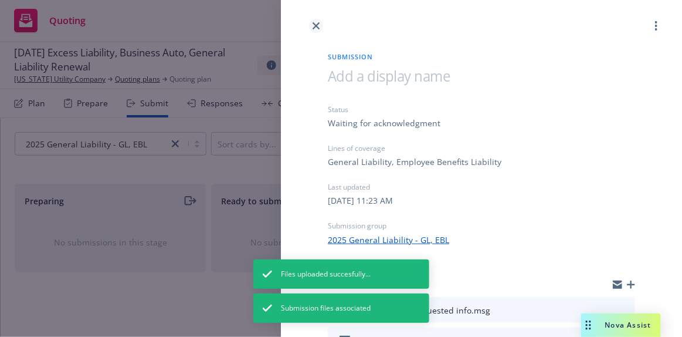
click at [314, 24] on icon "close" at bounding box center [316, 25] width 7 height 7
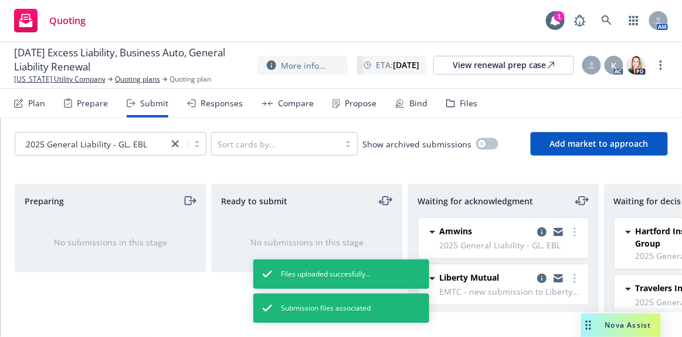
click at [583, 198] on icon "moveLeftRight" at bounding box center [582, 201] width 14 height 14
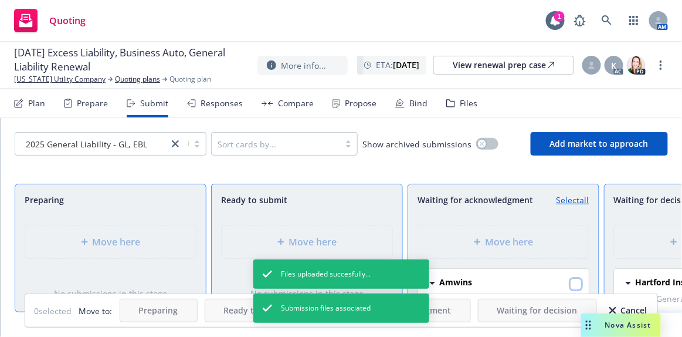
click at [570, 283] on input "checkbox" at bounding box center [576, 284] width 12 height 12
checkbox input "true"
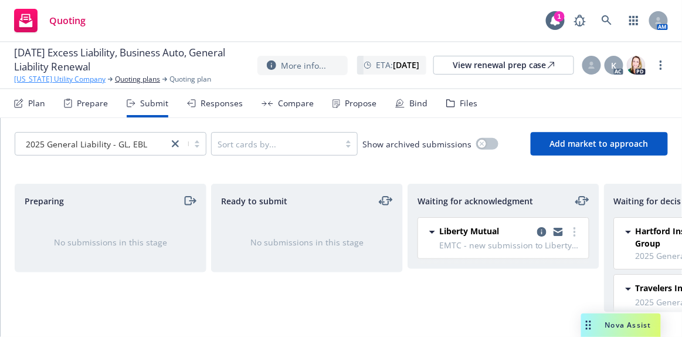
click at [39, 82] on link "California Utility Company" at bounding box center [60, 79] width 92 height 11
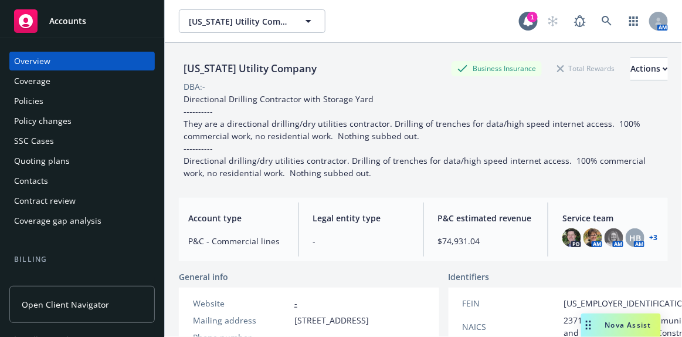
click at [68, 25] on span "Accounts" at bounding box center [67, 20] width 37 height 9
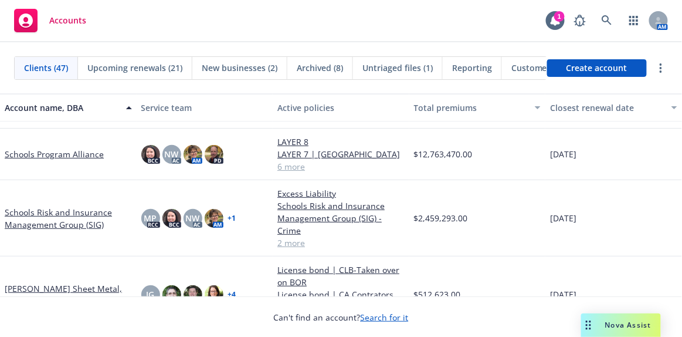
scroll to position [1706, 0]
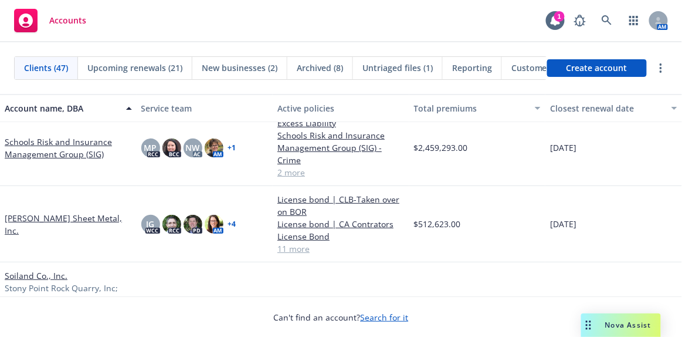
click at [57, 219] on link "[PERSON_NAME] Sheet Metal, Inc." at bounding box center [68, 224] width 127 height 25
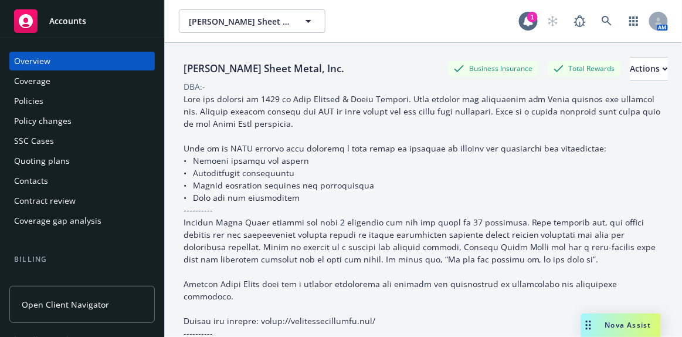
click at [61, 161] on div "Quoting plans" at bounding box center [42, 160] width 56 height 19
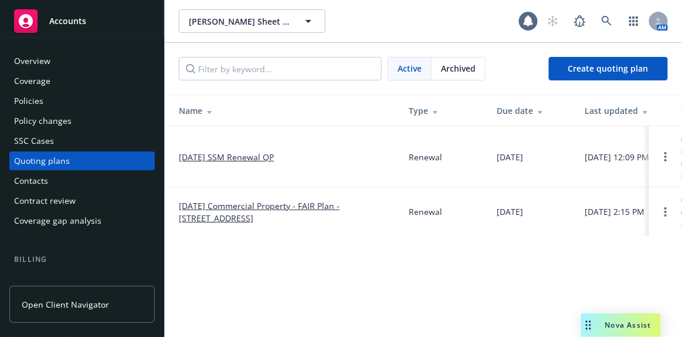
click at [231, 154] on link "[DATE] SSM Renewal QP" at bounding box center [226, 157] width 95 height 12
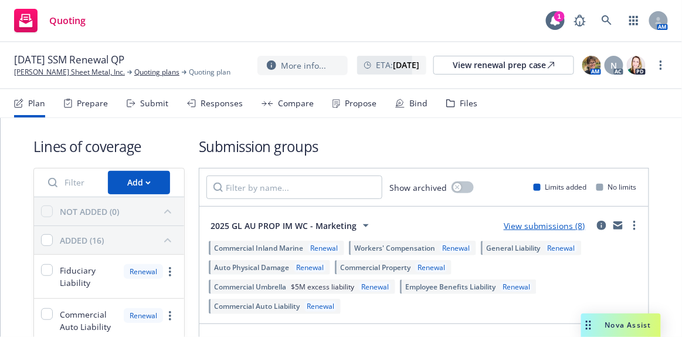
click at [546, 221] on link "View submissions (8)" at bounding box center [545, 225] width 82 height 11
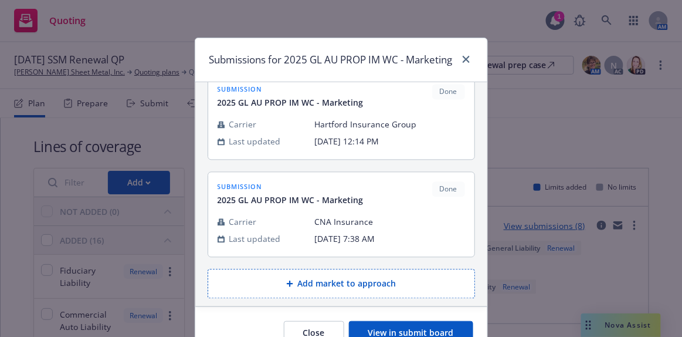
scroll to position [74, 0]
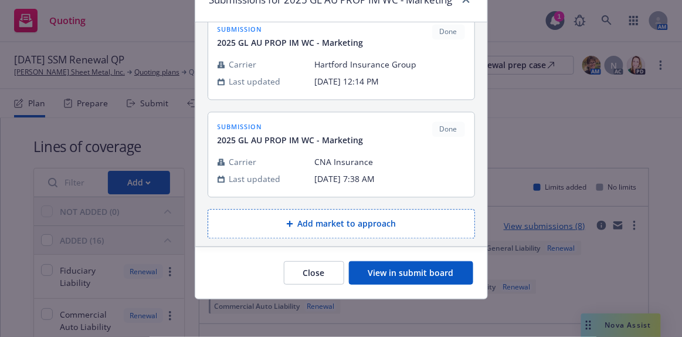
click at [449, 275] on button "View in submit board" at bounding box center [411, 272] width 124 height 23
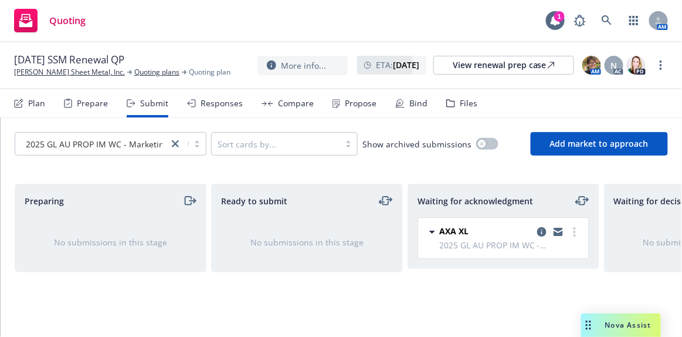
click at [459, 289] on div "Waiting for acknowledgment AXA XL 2025 GL AU PROP IM WC - Marketing [DATE] 3:05…" at bounding box center [504, 248] width 192 height 128
click at [574, 232] on icon "more" at bounding box center [575, 231] width 2 height 9
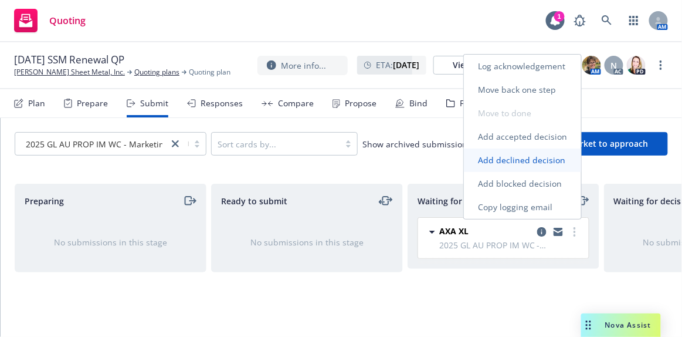
click at [539, 157] on span "Add declined decision" at bounding box center [522, 159] width 116 height 11
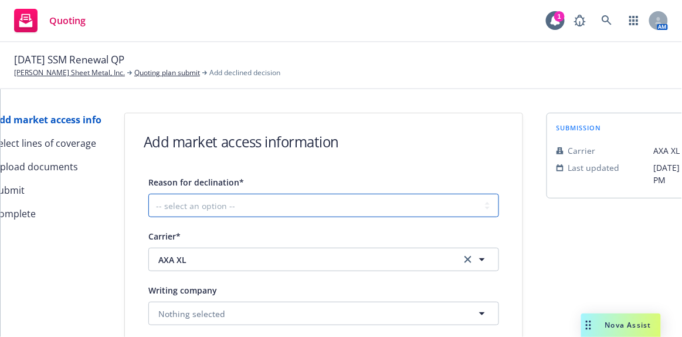
click at [204, 206] on select "-- select an option -- Cannot compete with other markets Carrier non-renewed Ca…" at bounding box center [323, 205] width 351 height 23
select select "OTHER"
click at [148, 194] on select "-- select an option -- Cannot compete with other markets Carrier non-renewed Ca…" at bounding box center [323, 205] width 351 height 23
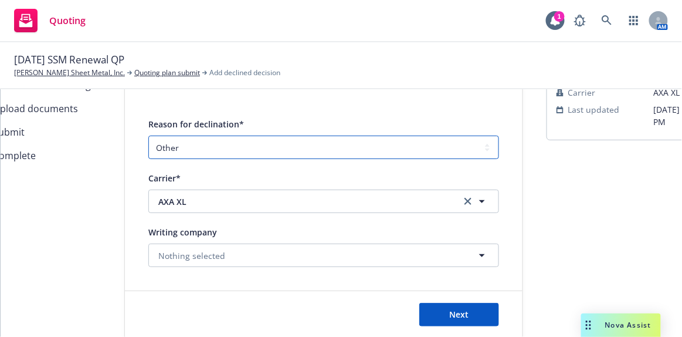
scroll to position [90, 0]
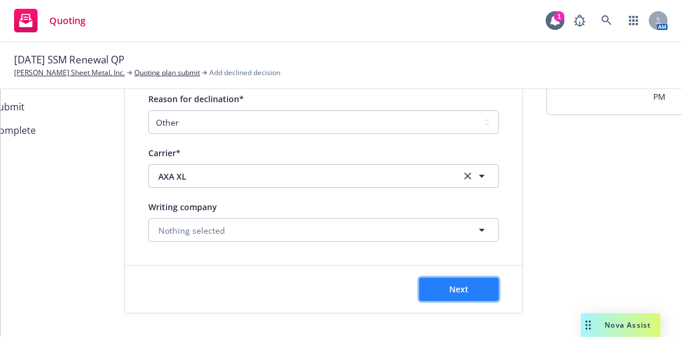
click at [459, 283] on span "Next" at bounding box center [459, 288] width 19 height 11
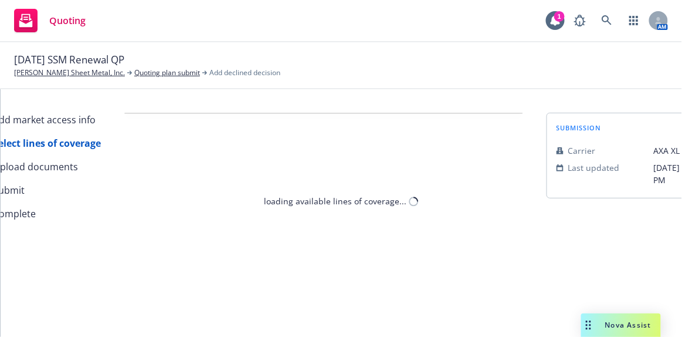
select select "OTHER"
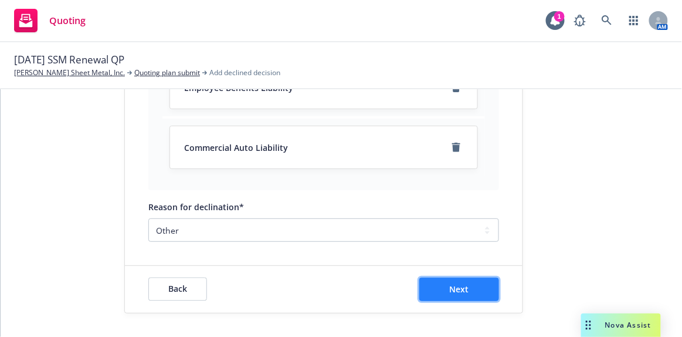
click at [459, 283] on span "Next" at bounding box center [459, 288] width 19 height 11
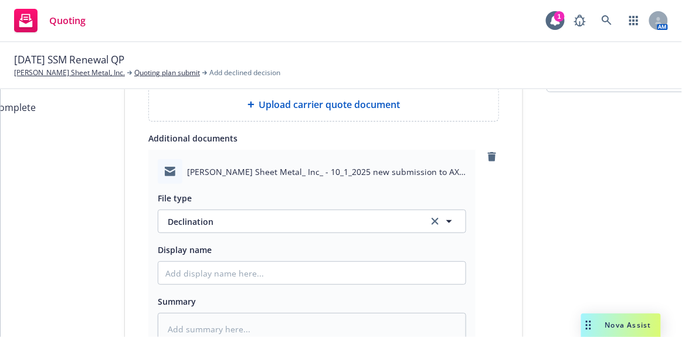
scroll to position [317, 0]
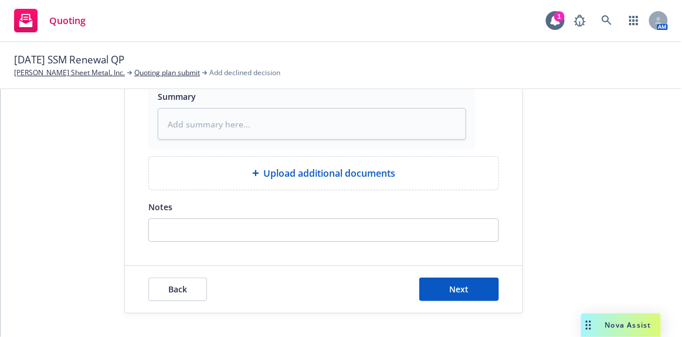
click at [338, 170] on span "Upload additional documents" at bounding box center [330, 173] width 132 height 14
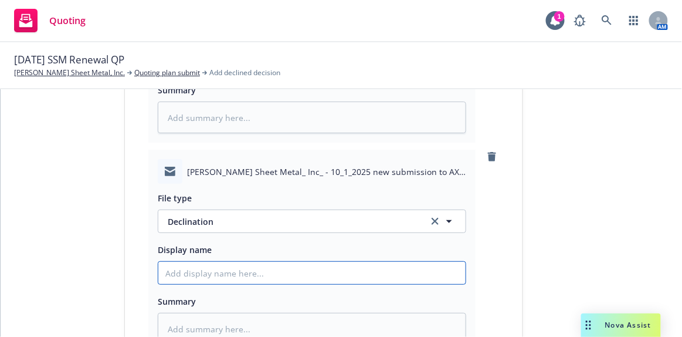
click at [295, 270] on input "Display name" at bounding box center [311, 273] width 307 height 22
paste input "we have not opened the middle market in the West coast for Newfront P&C so will…"
type textarea "x"
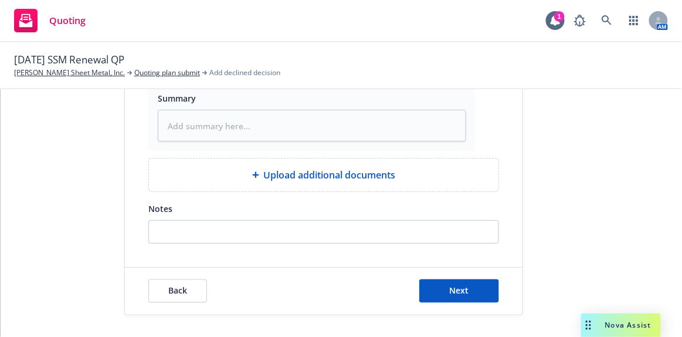
scroll to position [529, 0]
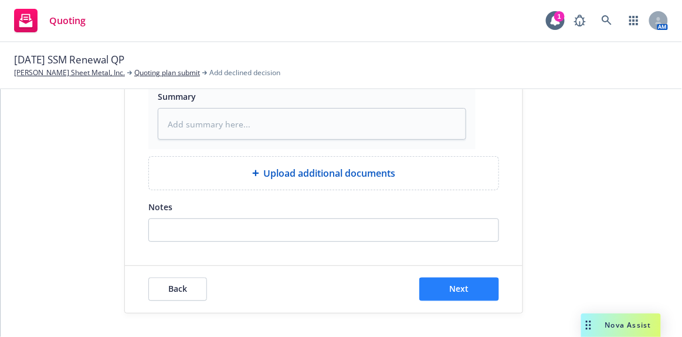
type input "we have not opened the middle market in the West coast for Newfront P&C so will…"
click at [458, 283] on span "Next" at bounding box center [459, 288] width 19 height 11
type textarea "x"
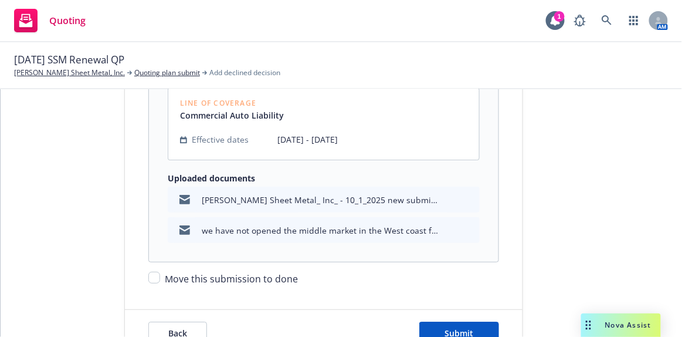
scroll to position [910, 0]
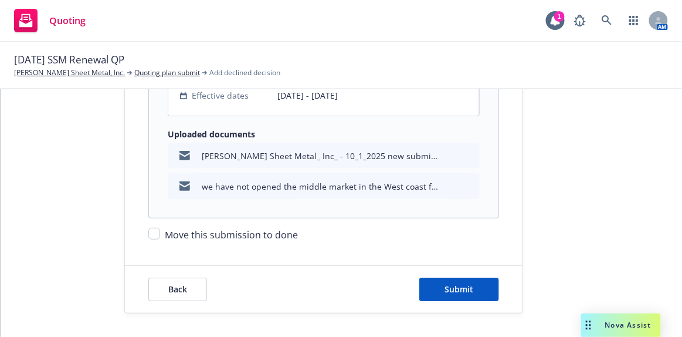
click at [287, 228] on span "Move this submission to done" at bounding box center [231, 234] width 133 height 13
click at [160, 228] on input "Move this submission to done" at bounding box center [154, 234] width 12 height 12
checkbox input "true"
click at [454, 283] on span "Submit" at bounding box center [459, 288] width 29 height 11
